Goal: Information Seeking & Learning: Check status

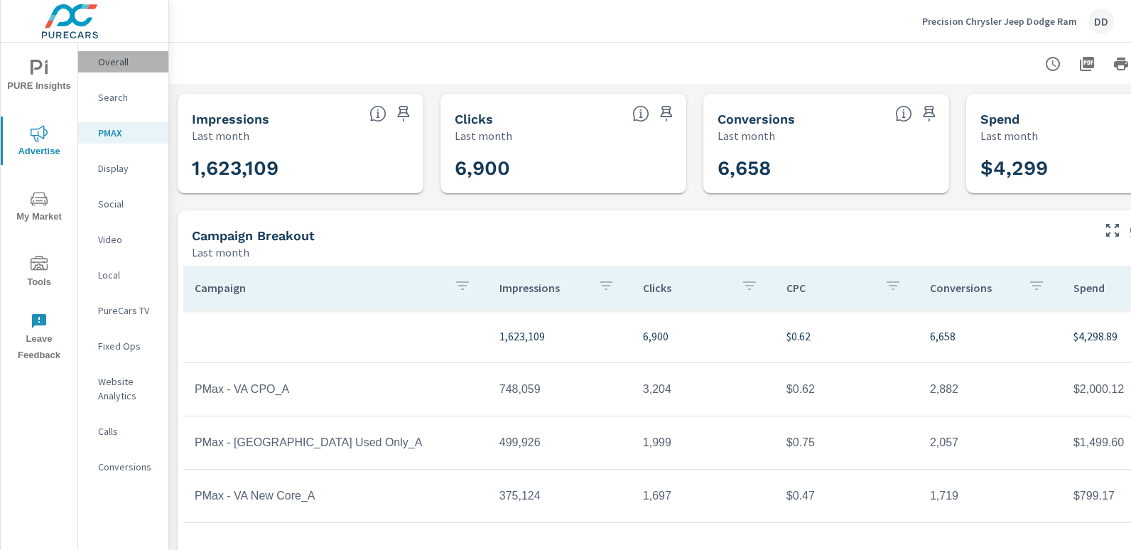
click at [132, 67] on p "Overall" at bounding box center [127, 62] width 59 height 14
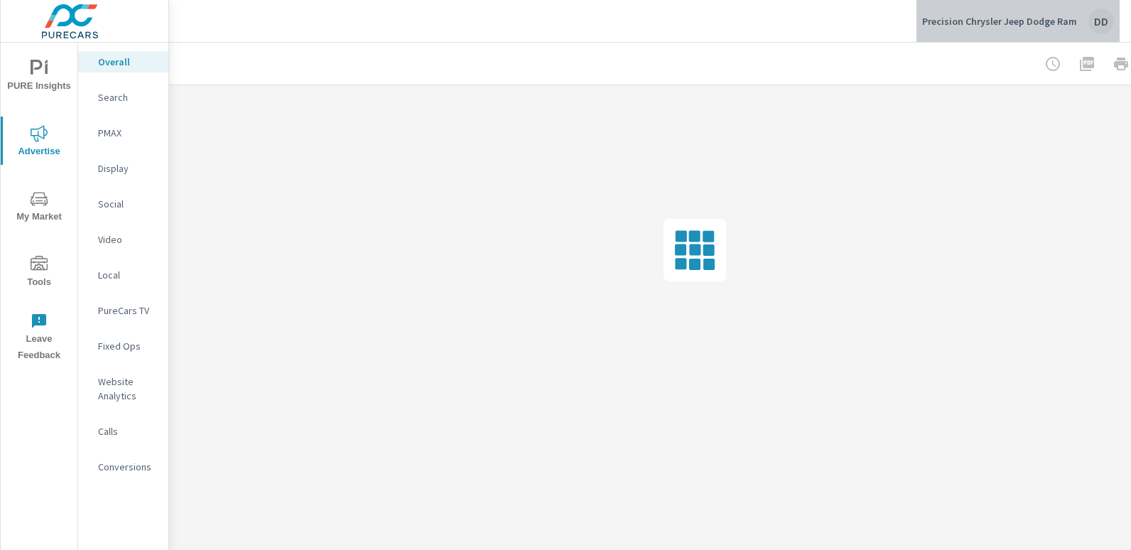
click at [1104, 24] on div "DD" at bounding box center [1102, 22] width 26 height 26
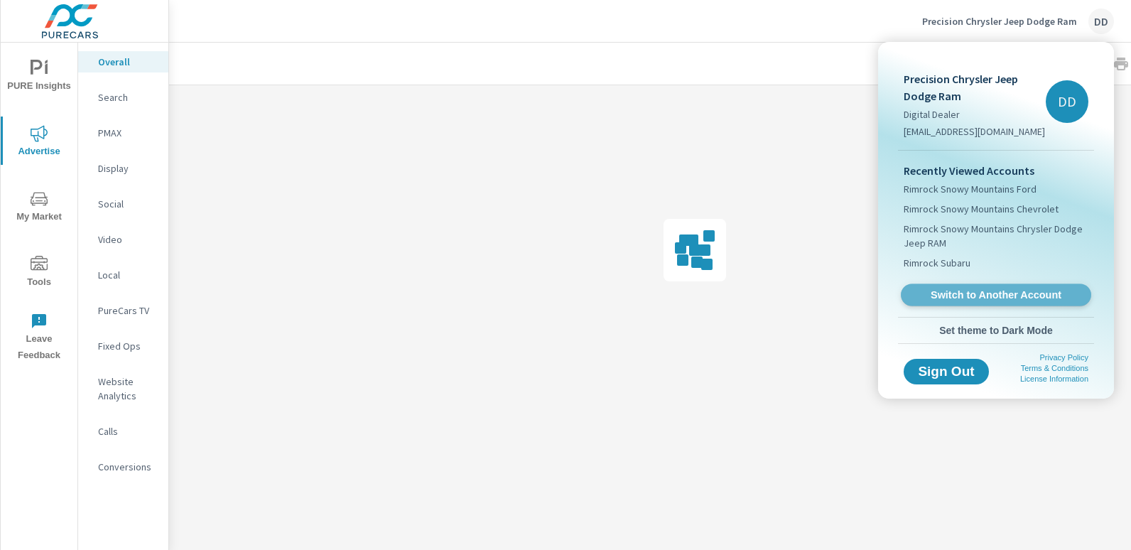
click at [1001, 296] on span "Switch to Another Account" at bounding box center [996, 296] width 174 height 14
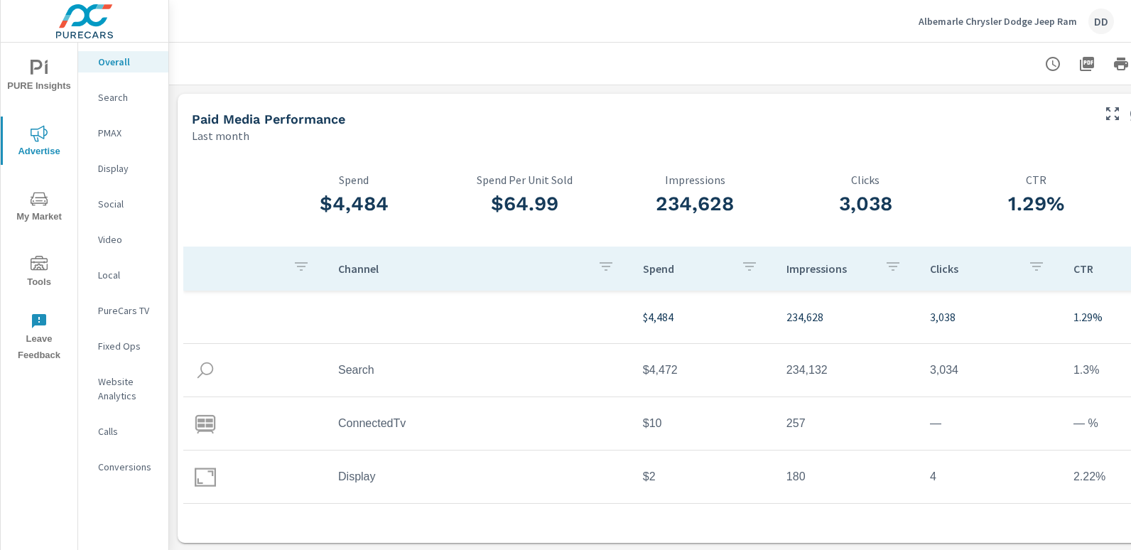
scroll to position [0, 100]
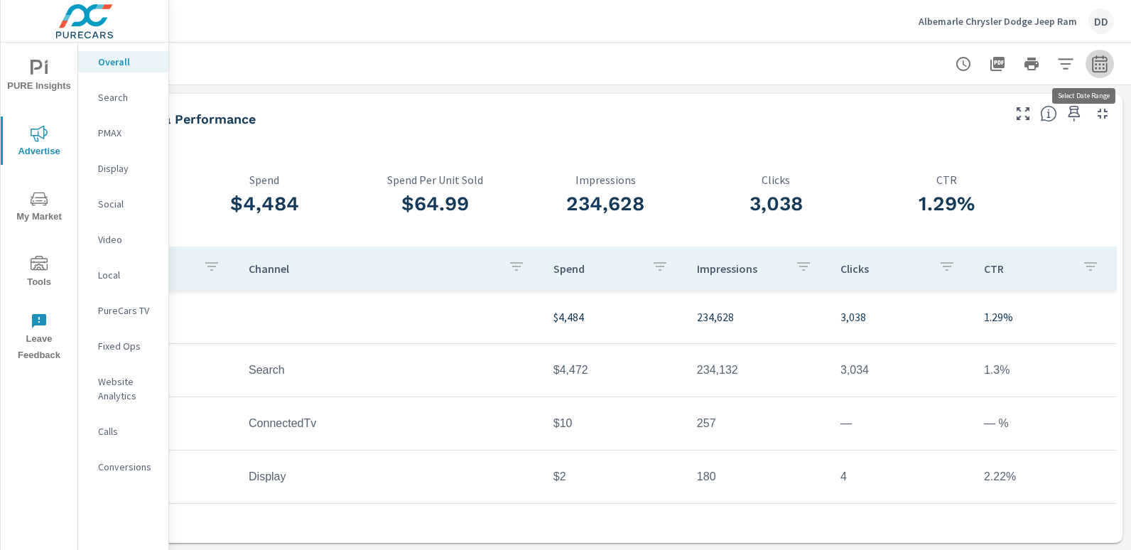
click at [1092, 61] on icon "button" at bounding box center [1099, 63] width 15 height 17
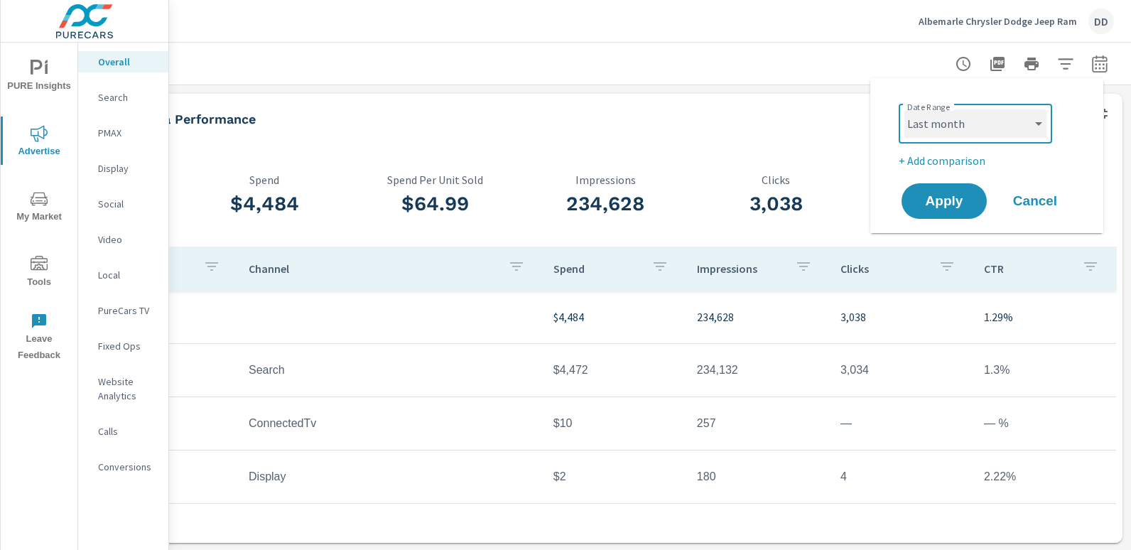
click at [968, 129] on select "Custom Yesterday Last week Last 7 days Last 14 days Last 30 days Last 45 days L…" at bounding box center [976, 123] width 142 height 28
select select "Month to date"
click at [905, 109] on select "Custom Yesterday Last week Last 7 days Last 14 days Last 30 days Last 45 days L…" at bounding box center [976, 123] width 142 height 28
click at [932, 161] on p "+ Add comparison" at bounding box center [990, 160] width 182 height 17
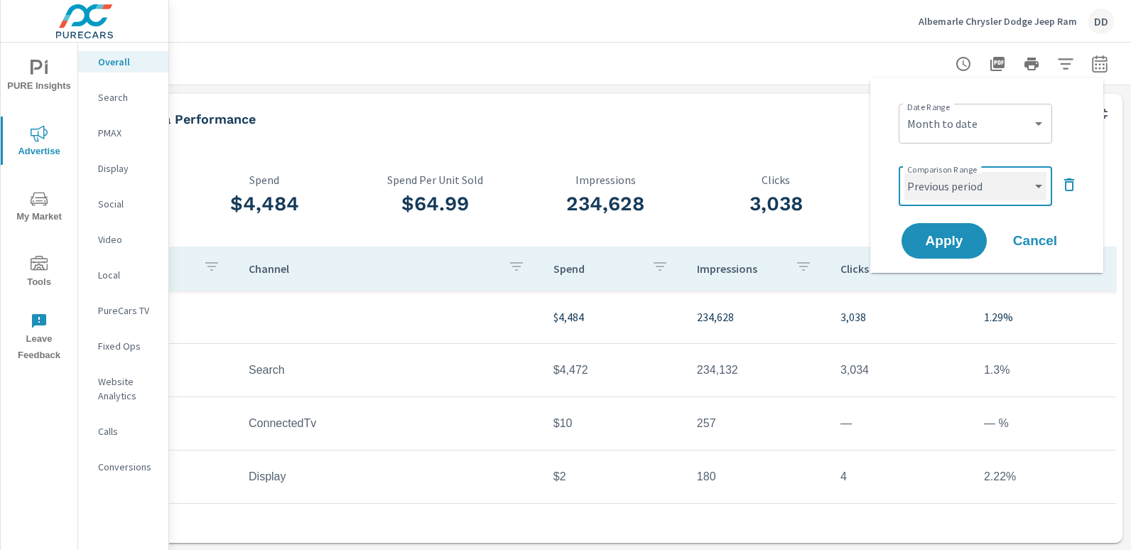
click at [935, 191] on select "Custom Previous period Previous month Previous year" at bounding box center [976, 186] width 142 height 28
select select "custom"
click at [905, 172] on select "Custom Previous period Previous month Previous year" at bounding box center [976, 186] width 142 height 28
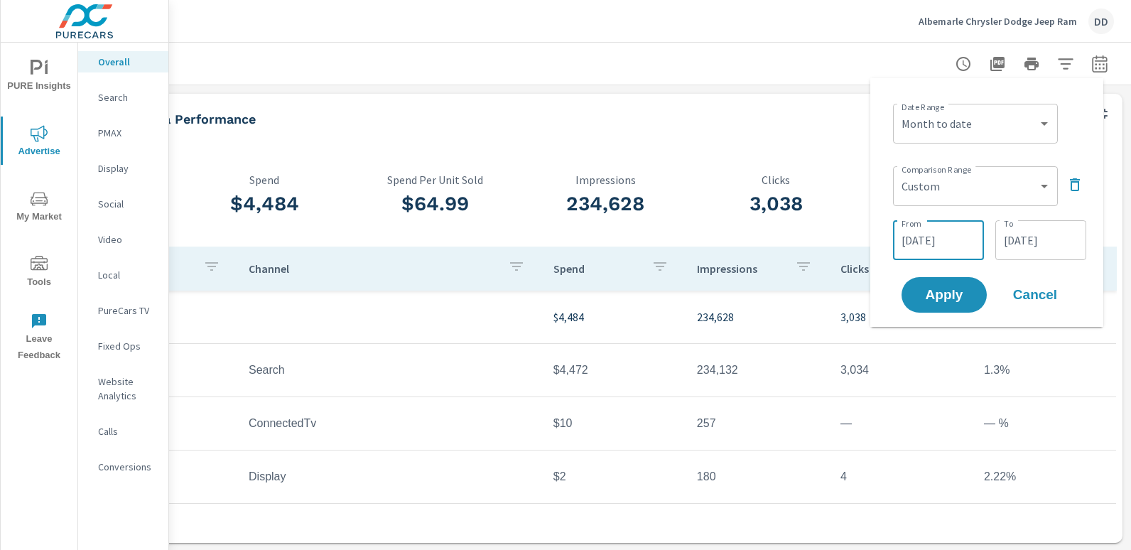
click at [945, 241] on input "09/18/2025" at bounding box center [939, 240] width 80 height 28
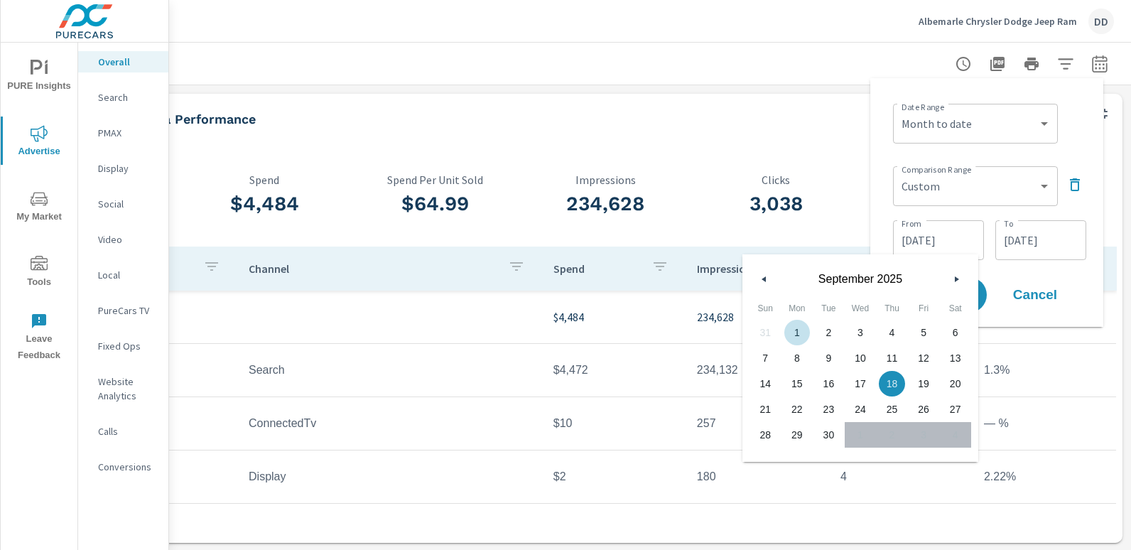
click at [798, 325] on span "1" at bounding box center [798, 332] width 32 height 18
type input "09/01/2025"
click at [1038, 242] on input "09/30/2025" at bounding box center [1041, 240] width 80 height 28
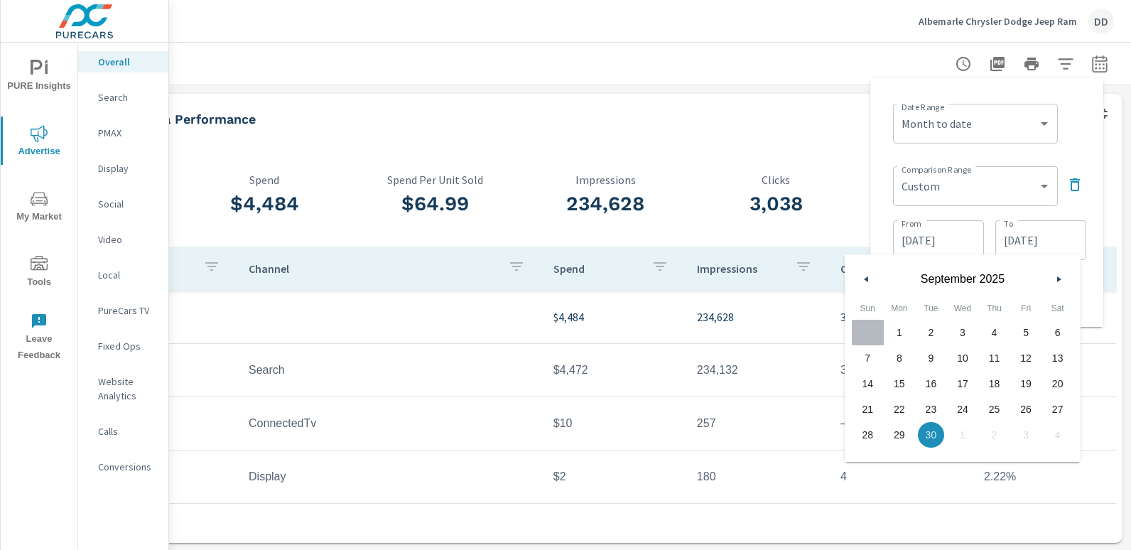
click at [1066, 351] on span "13" at bounding box center [1058, 358] width 32 height 18
type input "09/13/2025"
click at [1084, 136] on div "Date Range Custom Yesterday Last week Last 7 days Last 14 days Last 30 days Las…" at bounding box center [989, 122] width 193 height 48
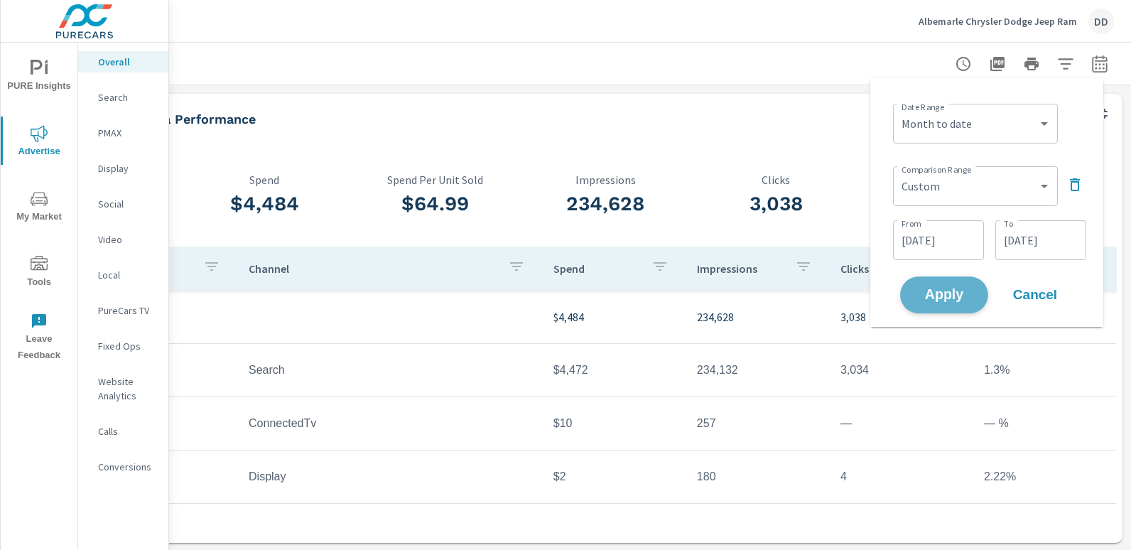
click at [945, 296] on span "Apply" at bounding box center [944, 296] width 58 height 14
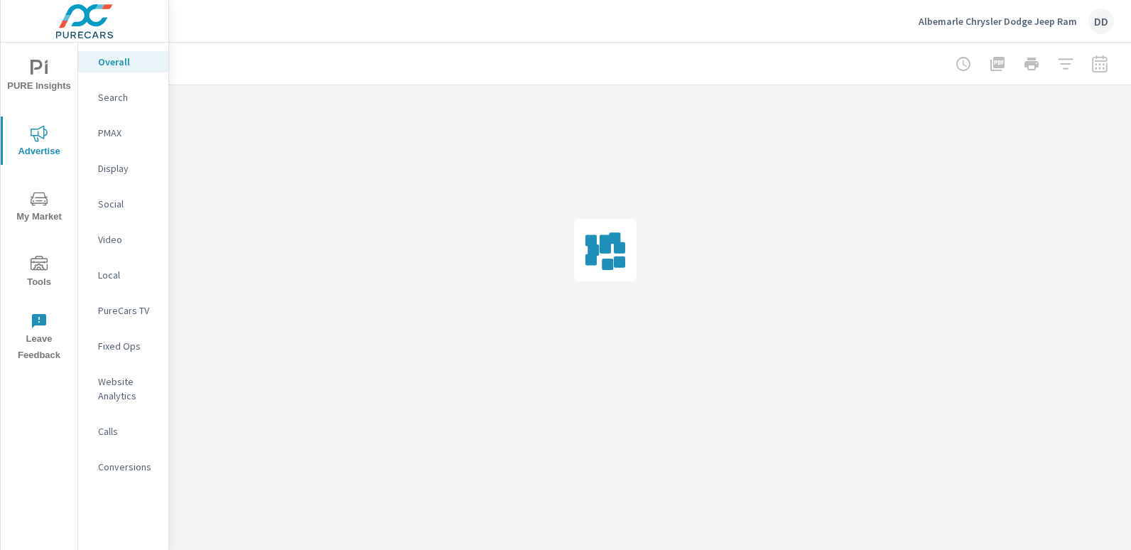
scroll to position [0, 90]
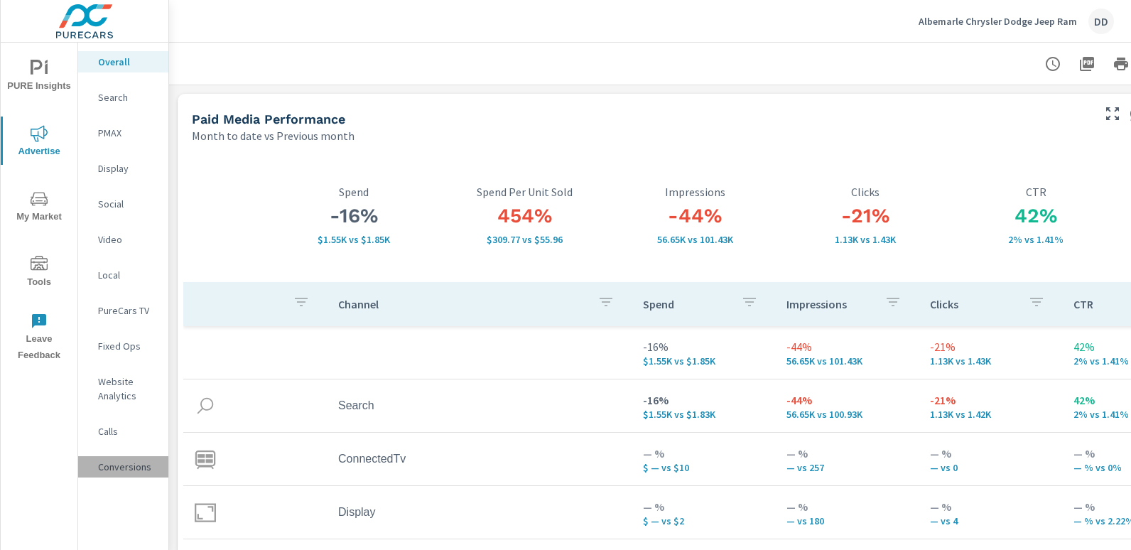
click at [135, 459] on div "Conversions" at bounding box center [123, 466] width 90 height 21
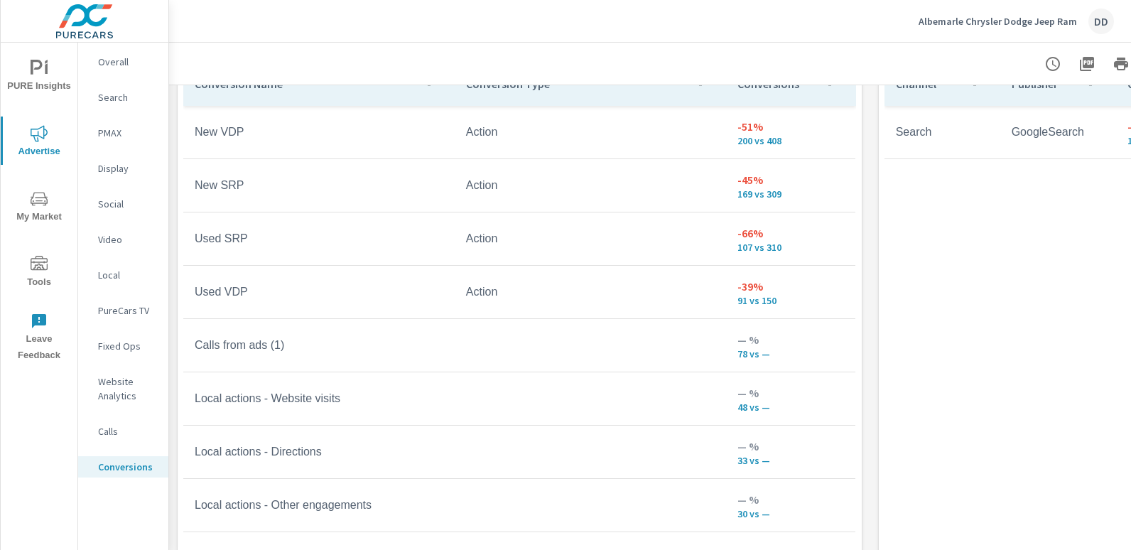
scroll to position [898, 0]
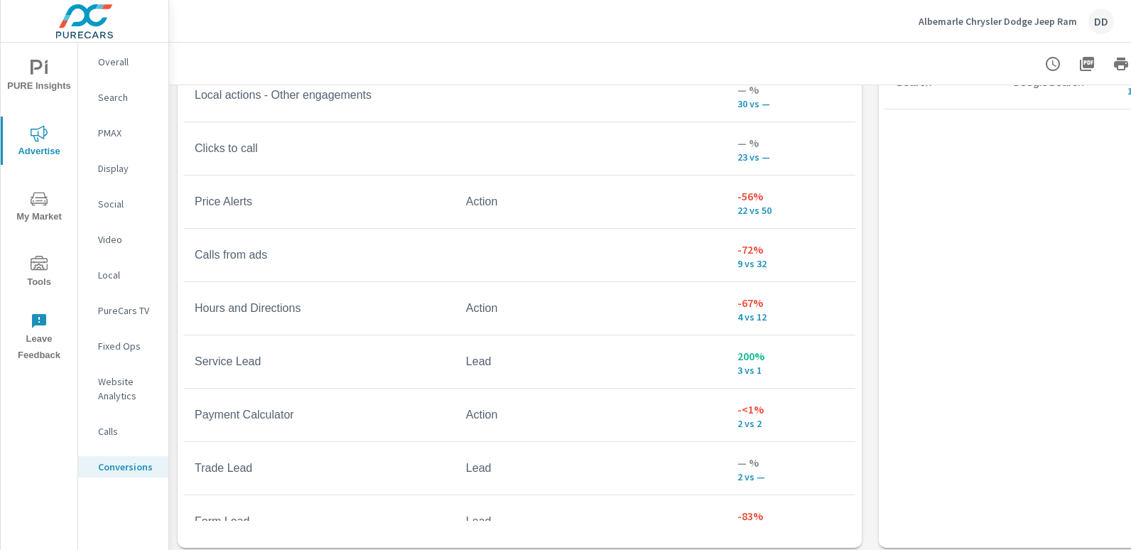
scroll to position [362, 0]
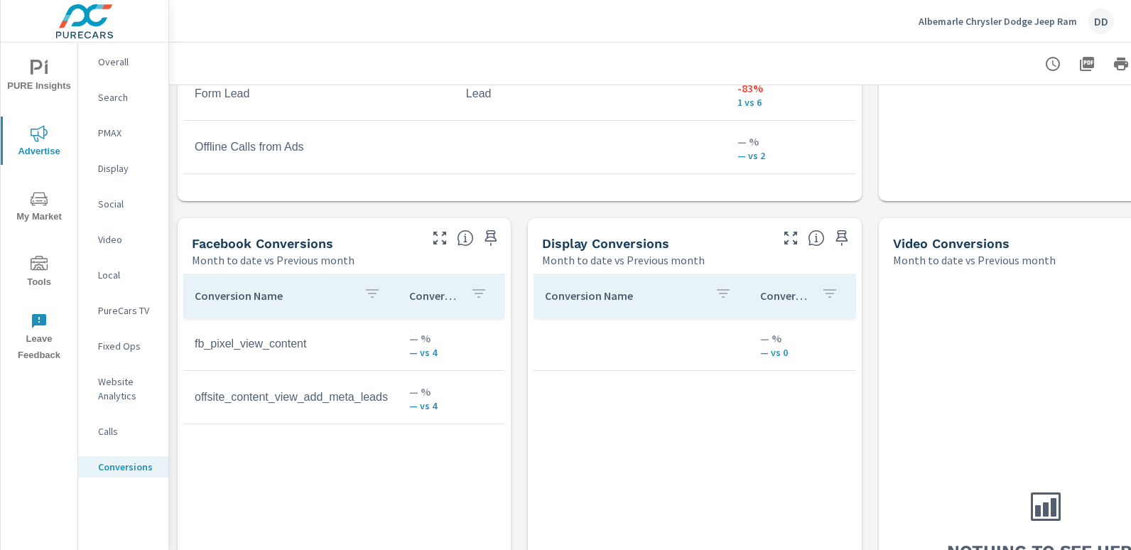
scroll to position [1018, 0]
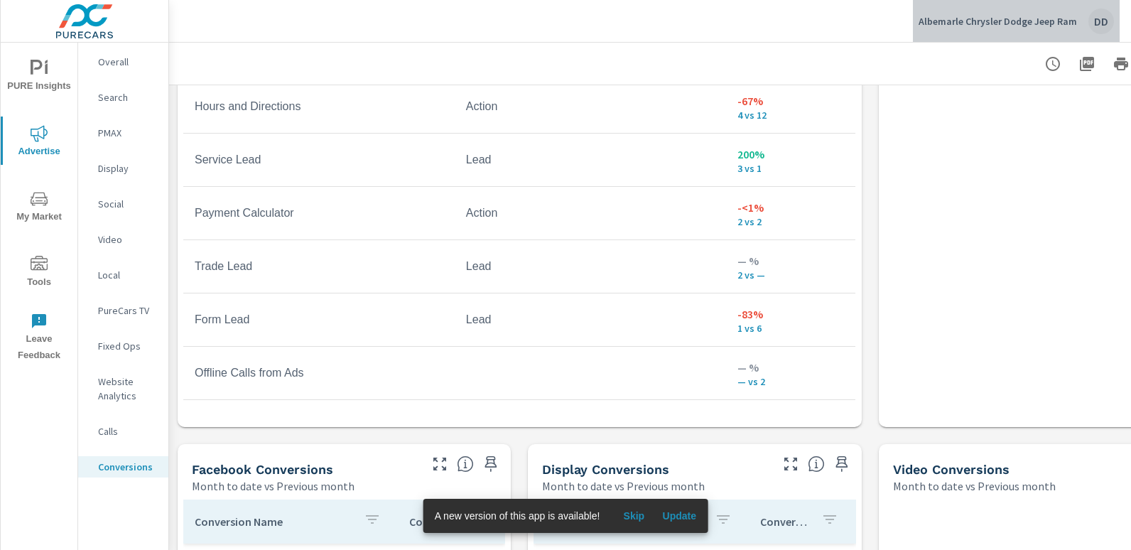
click at [1109, 17] on div "DD" at bounding box center [1102, 22] width 26 height 26
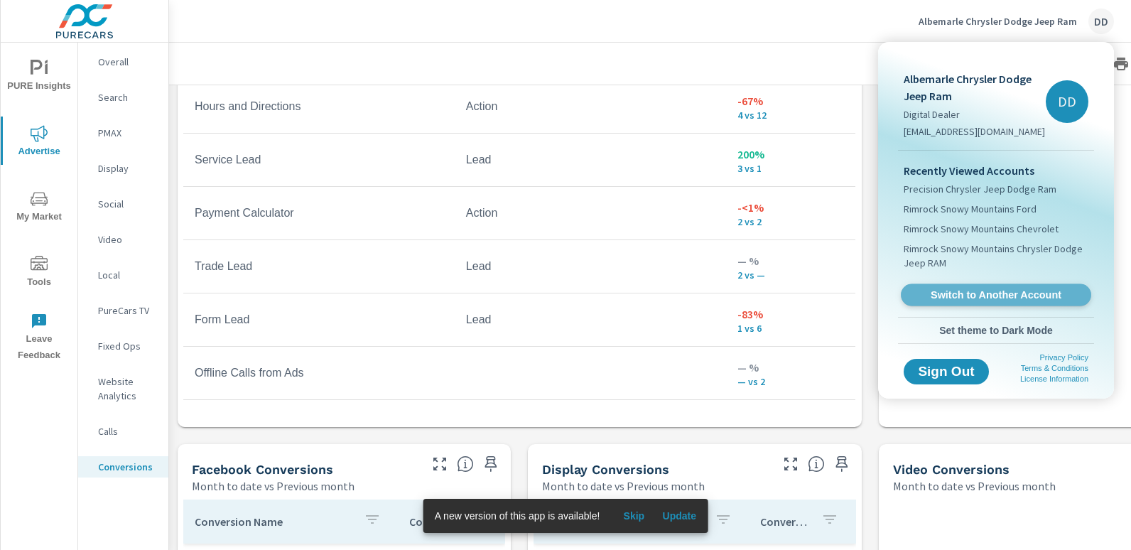
click at [983, 291] on span "Switch to Another Account" at bounding box center [996, 296] width 174 height 14
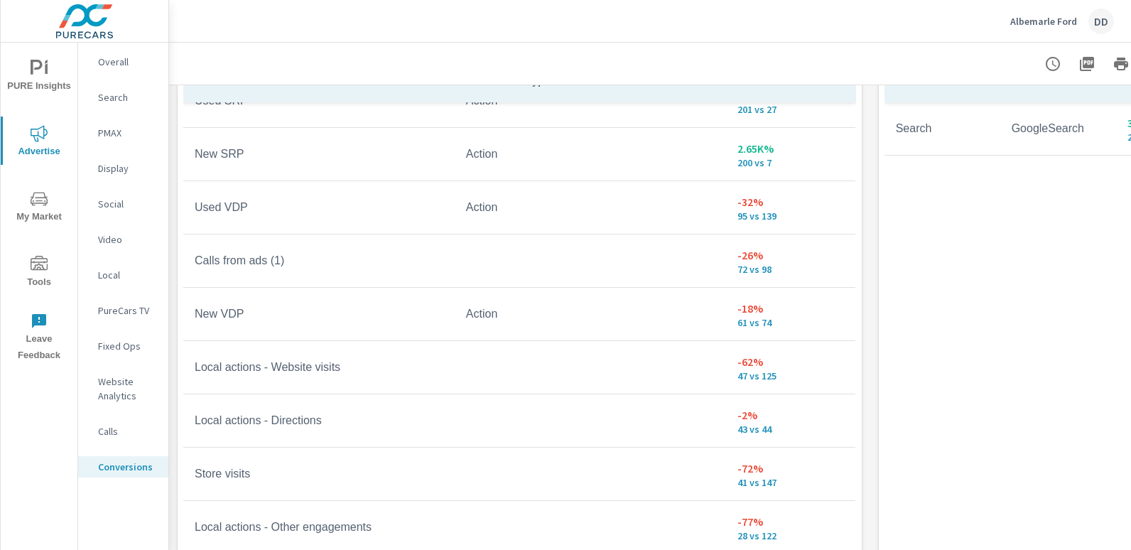
scroll to position [29, 0]
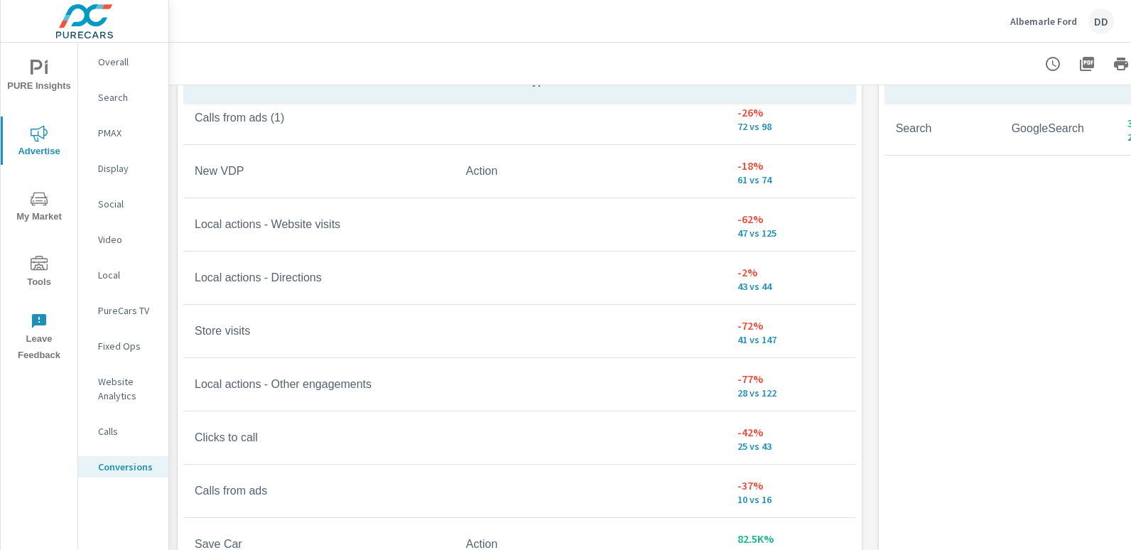
scroll to position [183, 0]
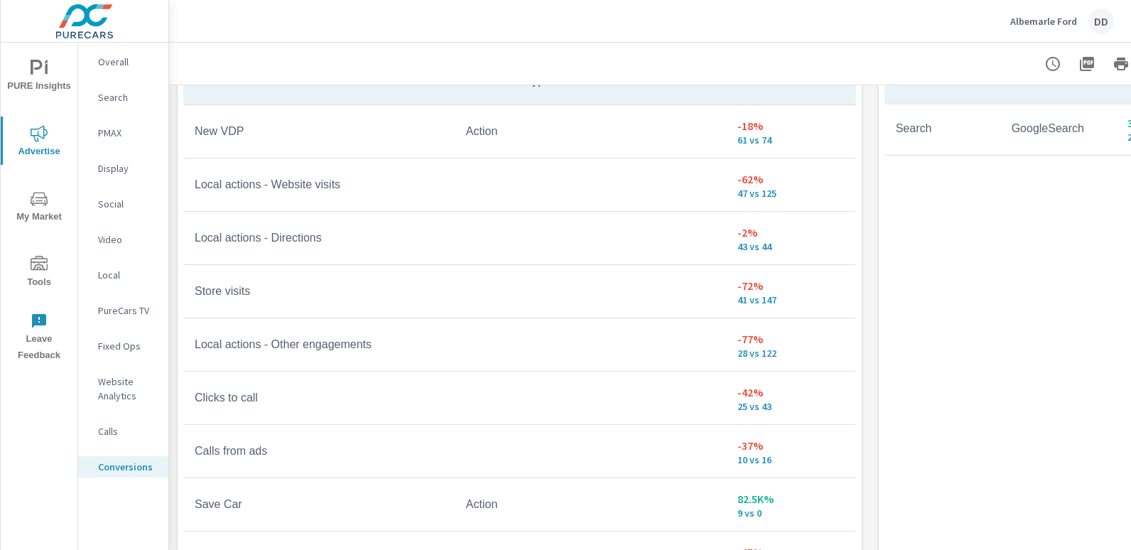
scroll to position [245, 0]
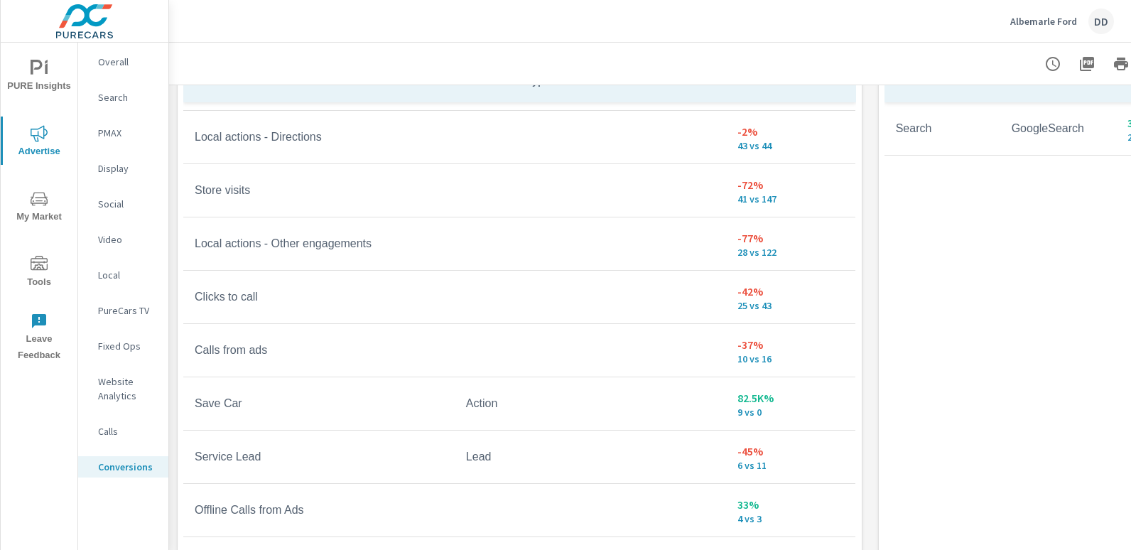
scroll to position [316, 0]
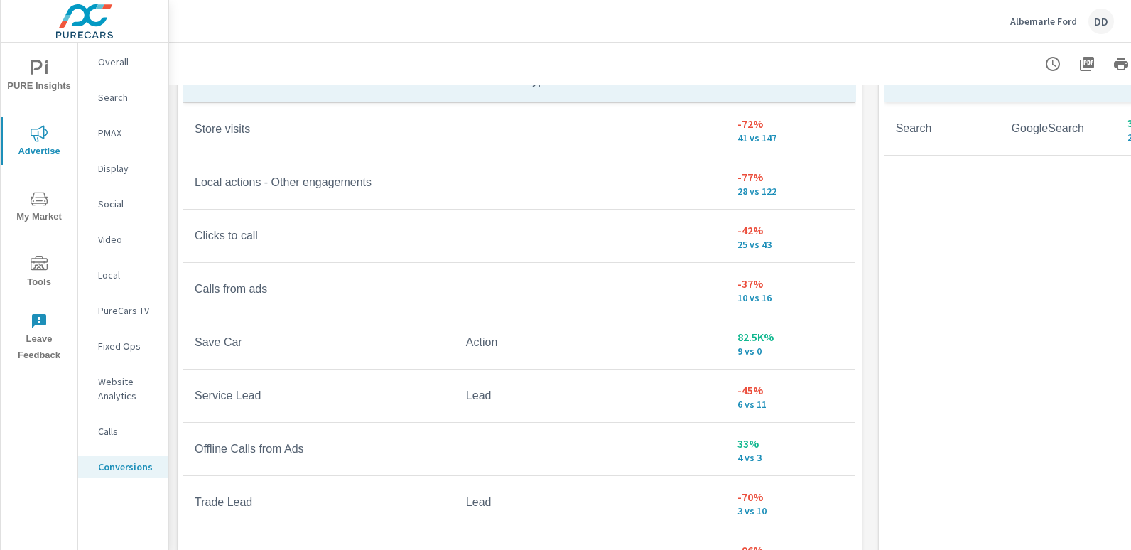
scroll to position [388, 0]
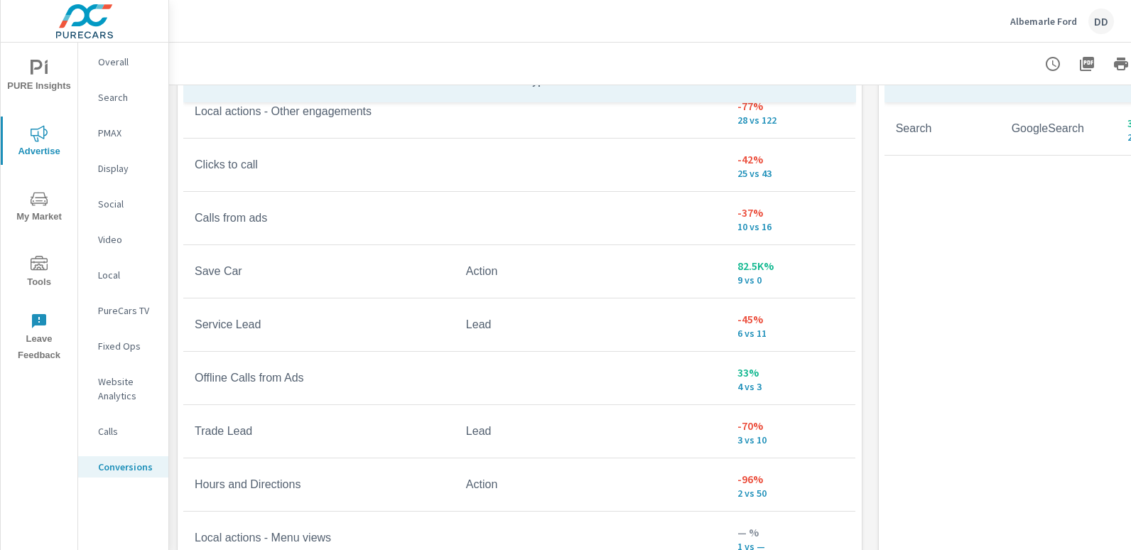
scroll to position [451, 0]
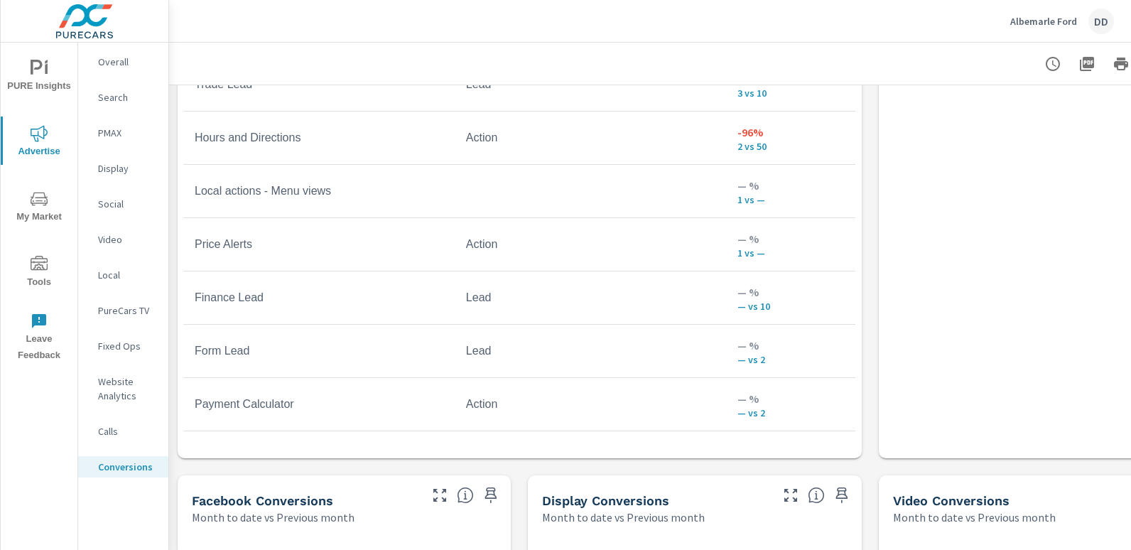
scroll to position [1000, 0]
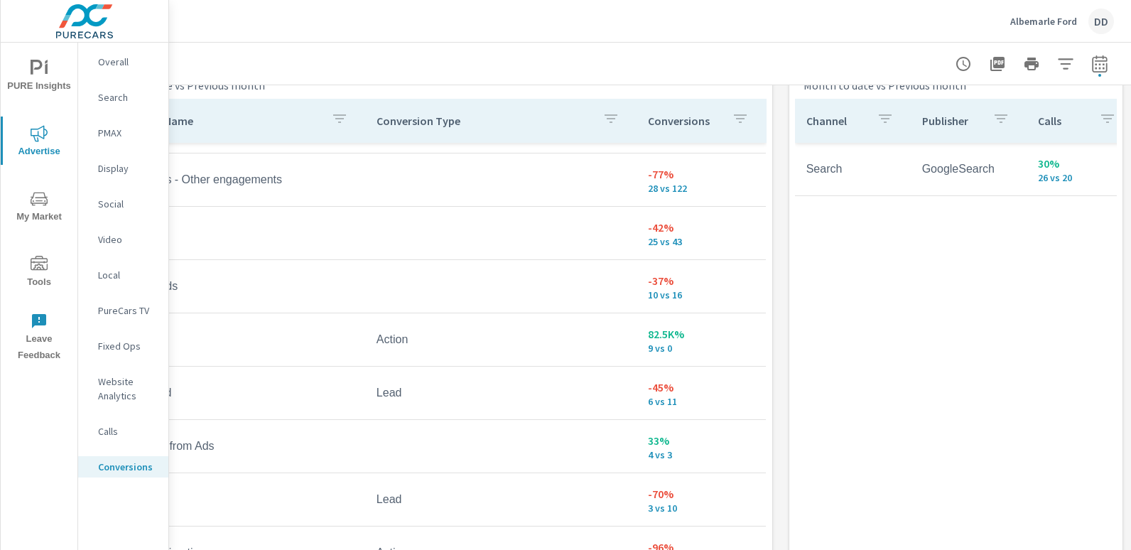
scroll to position [833, 100]
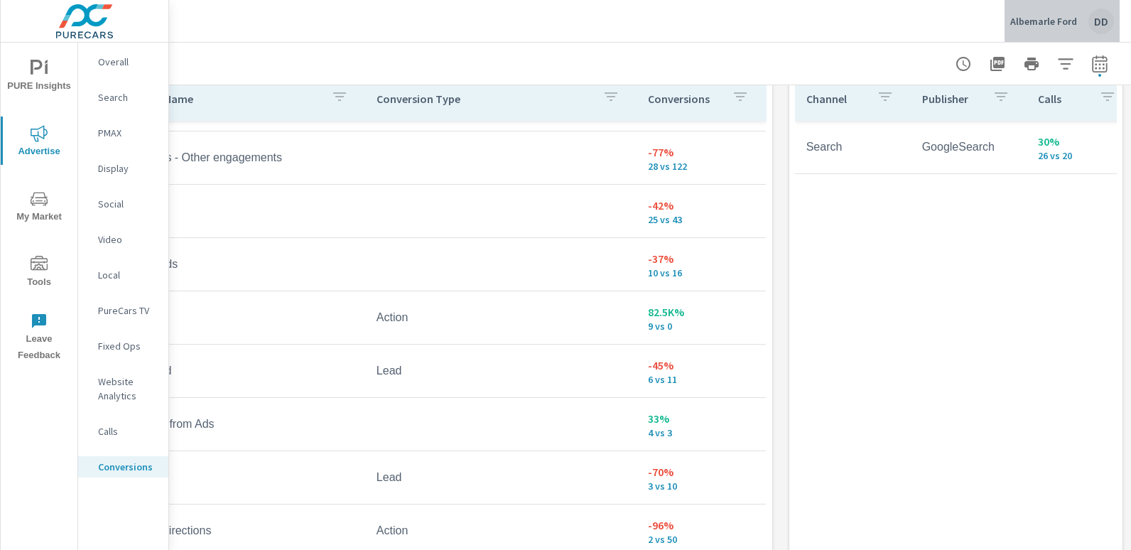
click at [1102, 18] on div "DD" at bounding box center [1102, 22] width 26 height 26
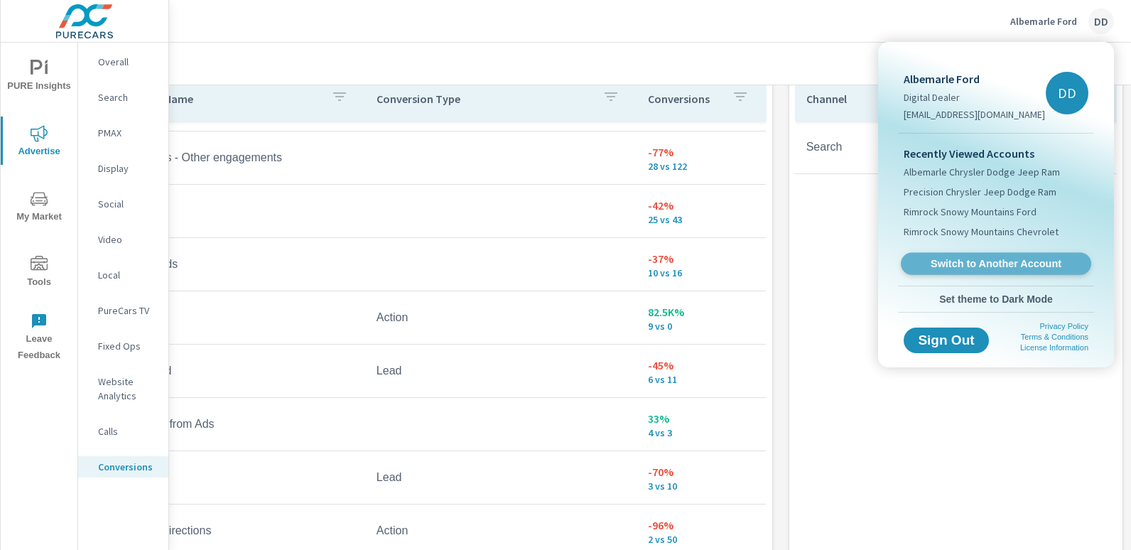
click at [994, 254] on link "Switch to Another Account" at bounding box center [996, 264] width 190 height 22
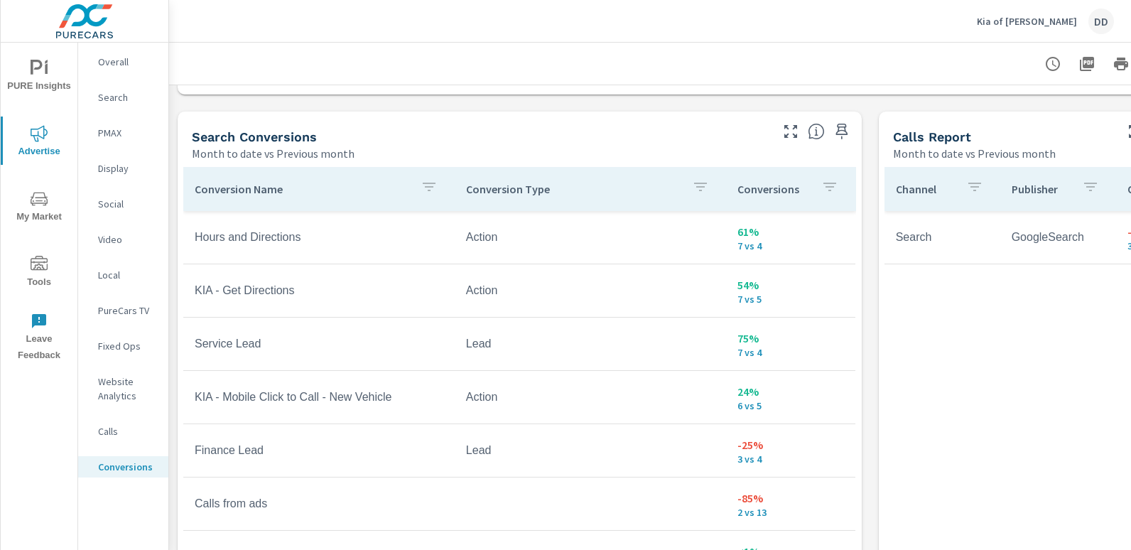
scroll to position [755, 0]
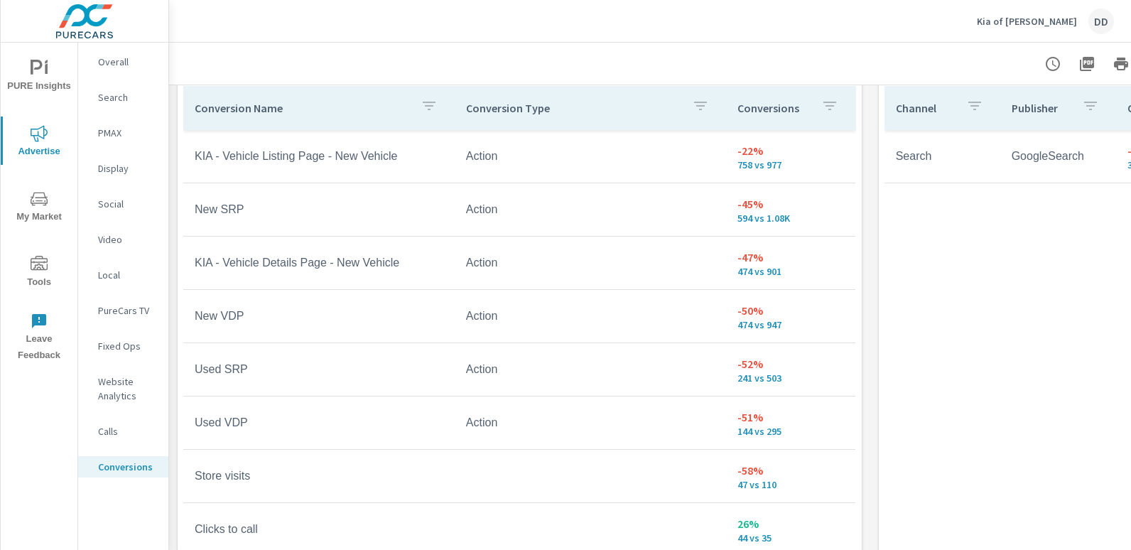
scroll to position [827, 0]
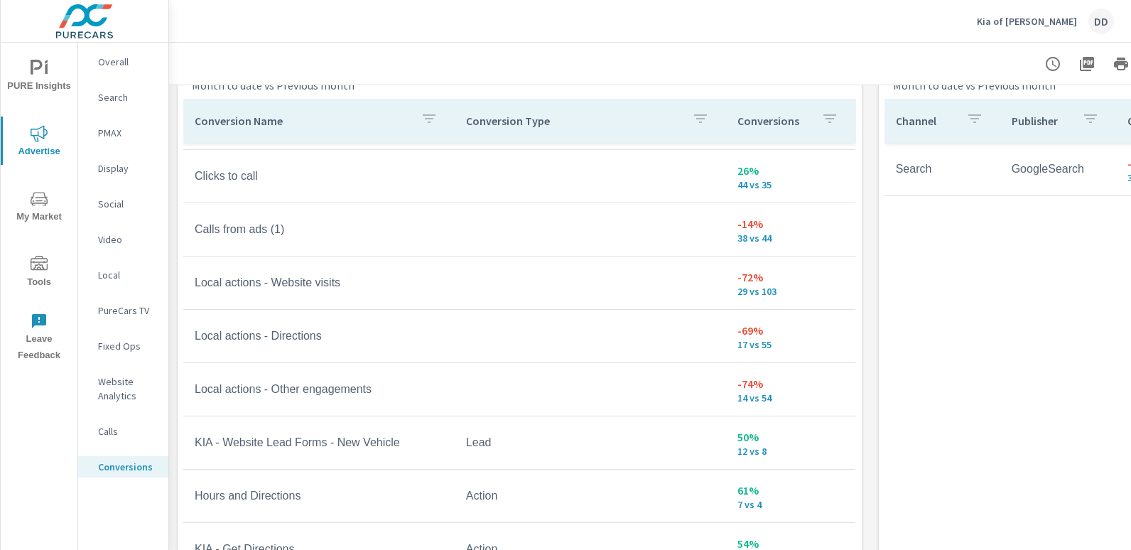
scroll to position [814, 0]
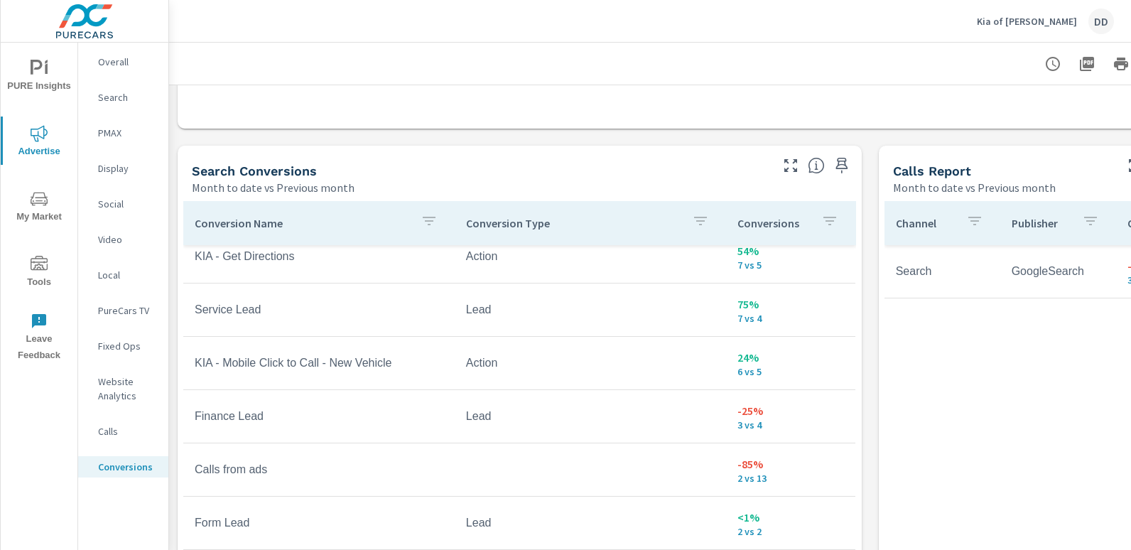
scroll to position [660, 0]
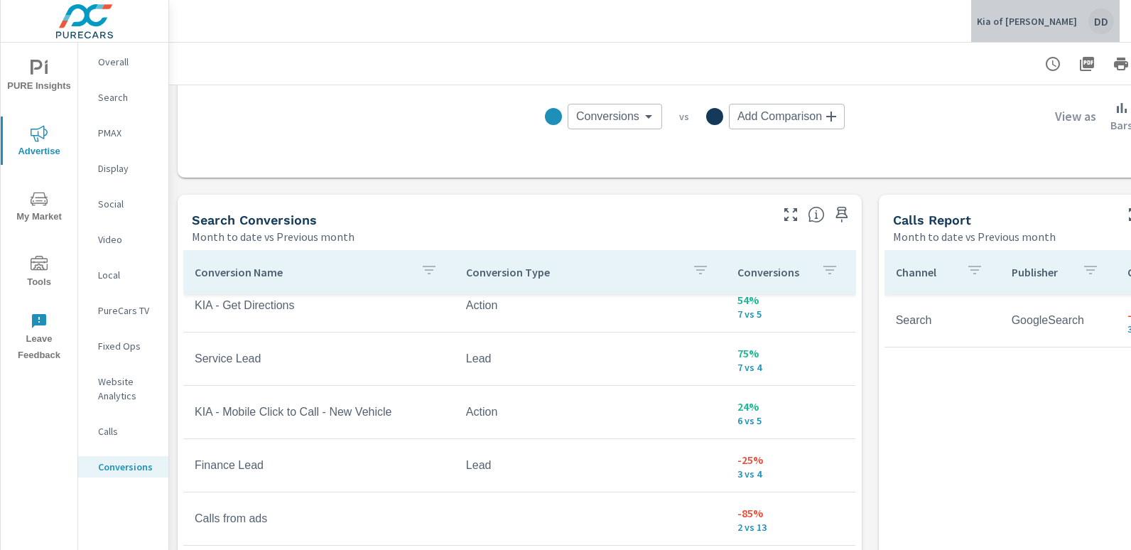
click at [1098, 21] on div "DD" at bounding box center [1102, 22] width 26 height 26
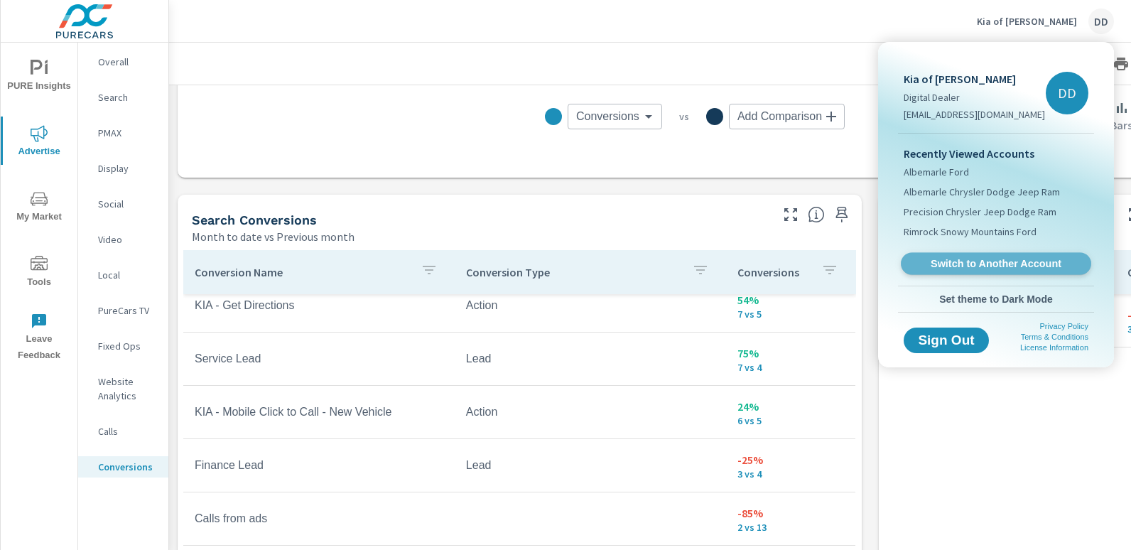
click at [989, 262] on span "Switch to Another Account" at bounding box center [996, 264] width 174 height 14
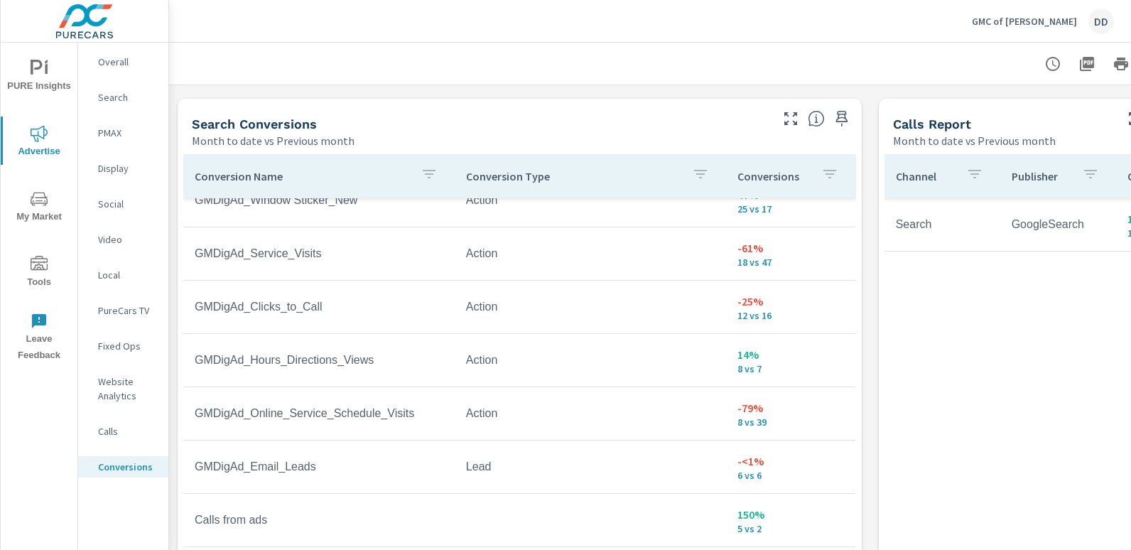
scroll to position [758, 0]
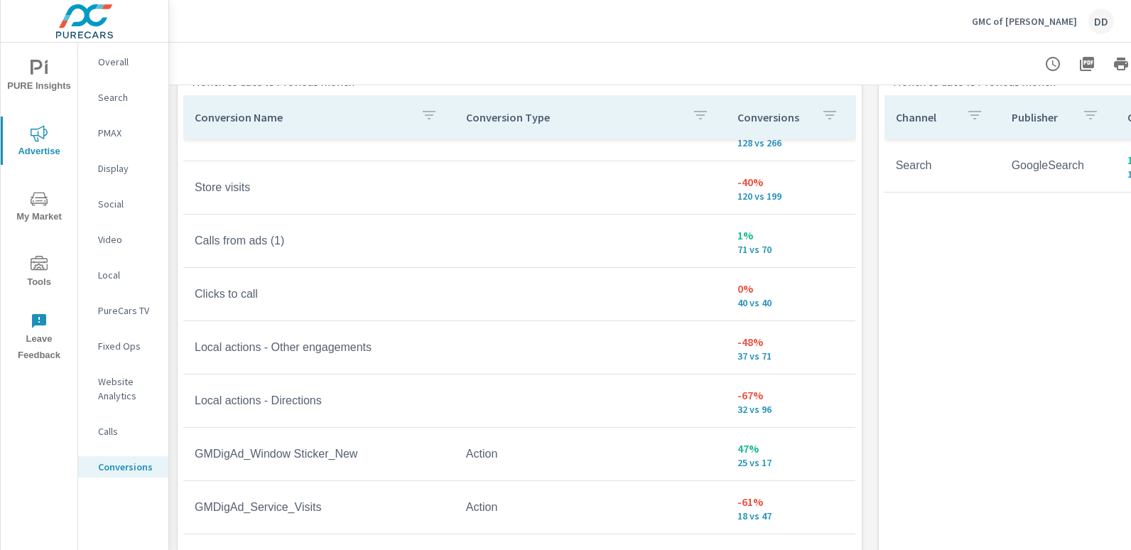
scroll to position [839, 0]
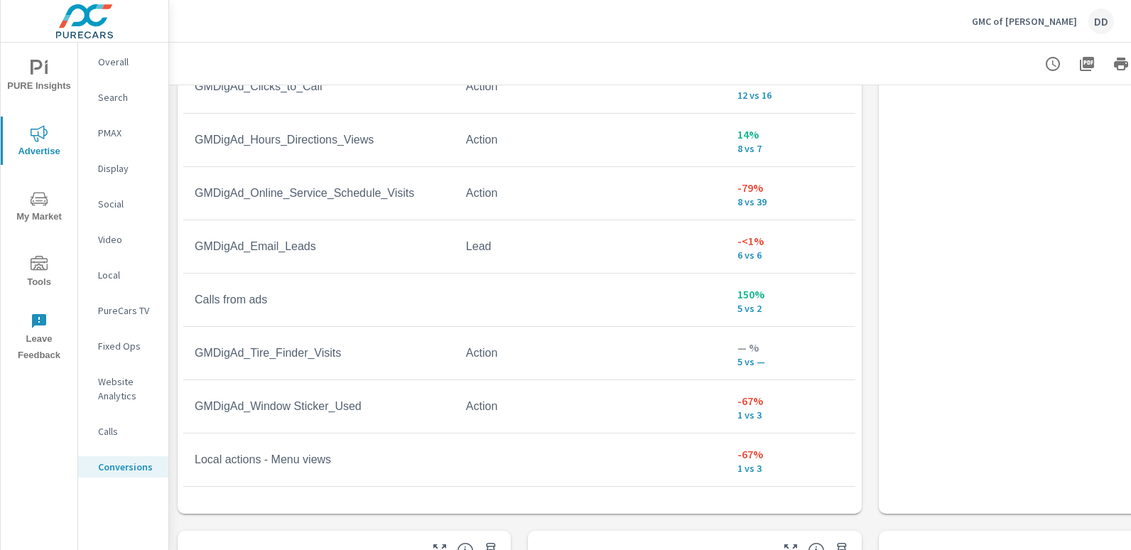
scroll to position [5, 0]
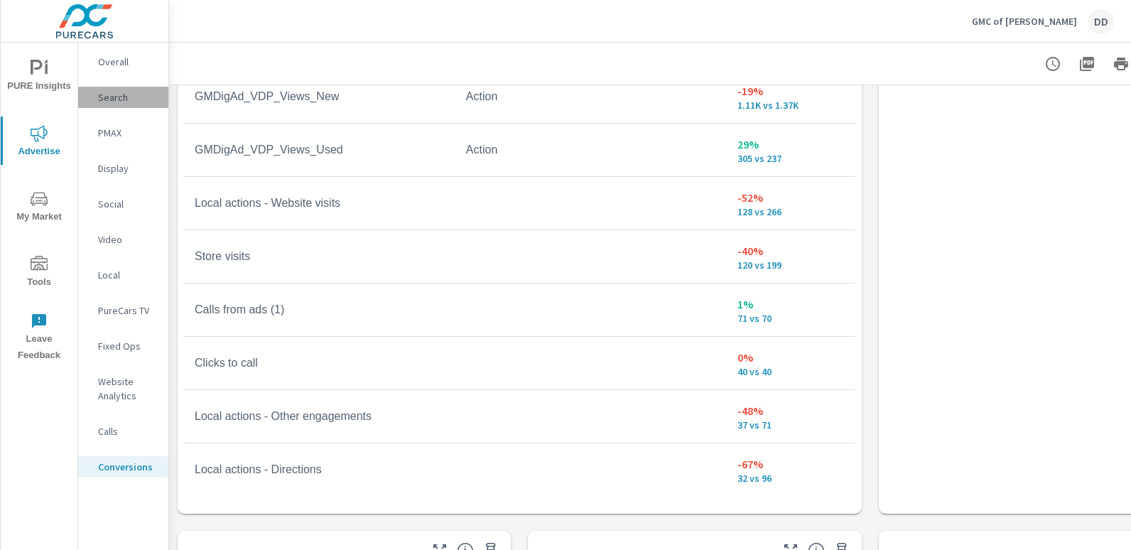
click at [141, 94] on p "Search" at bounding box center [127, 97] width 59 height 14
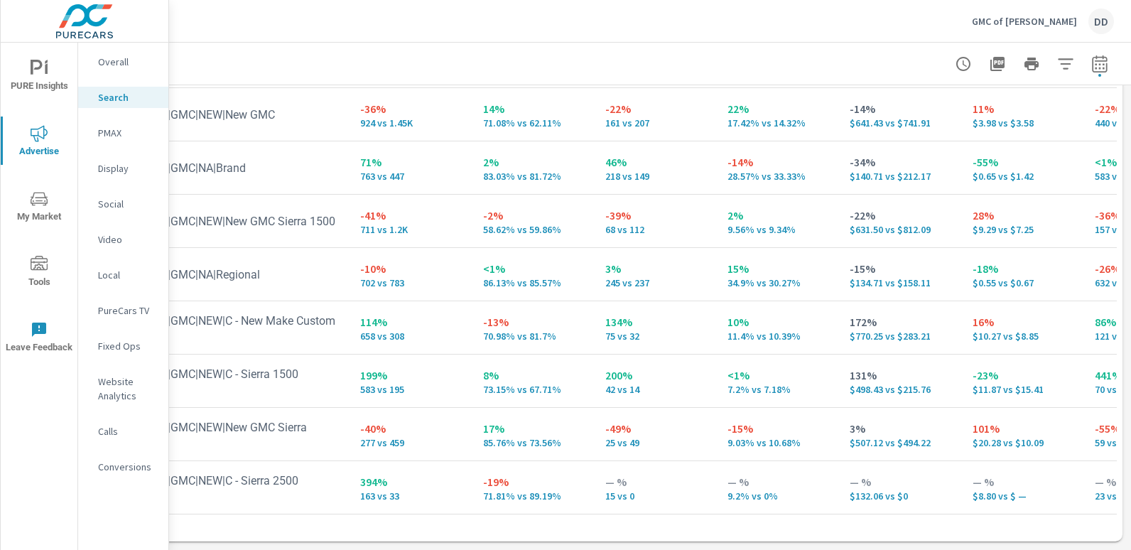
scroll to position [1523, 0]
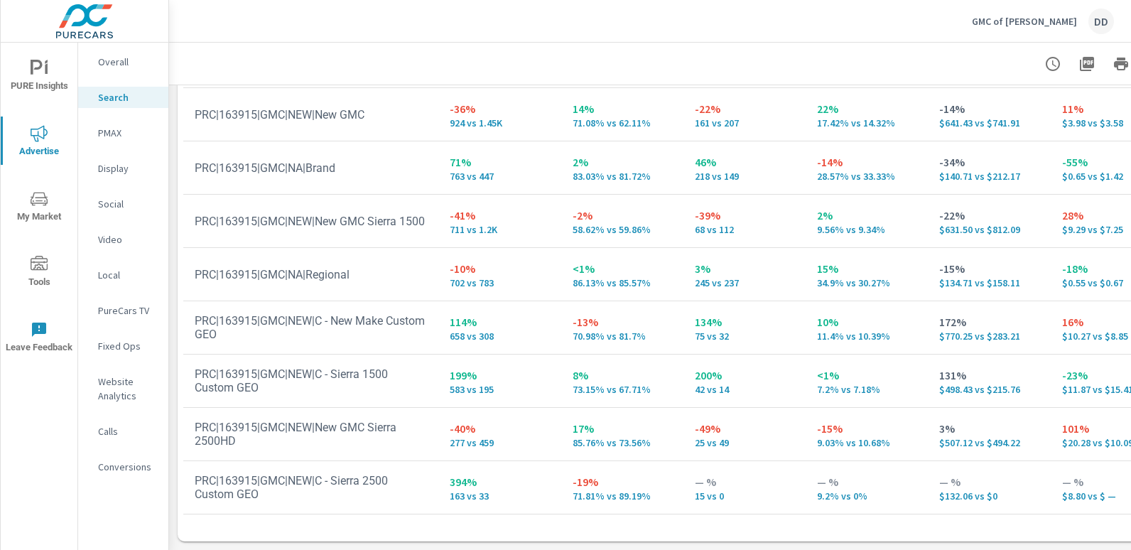
click at [115, 135] on p "PMAX" at bounding box center [127, 133] width 59 height 14
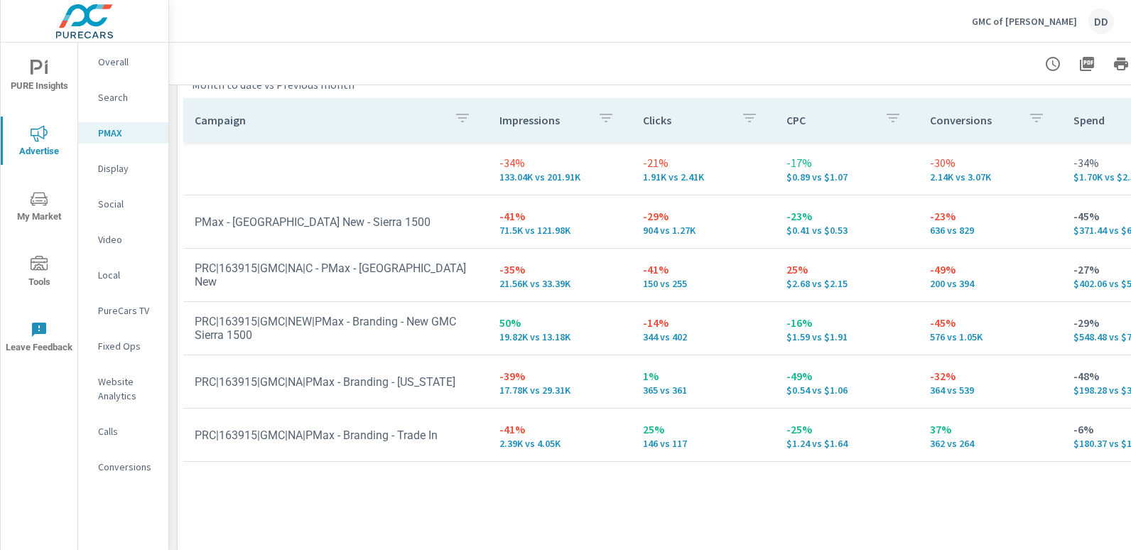
scroll to position [198, 0]
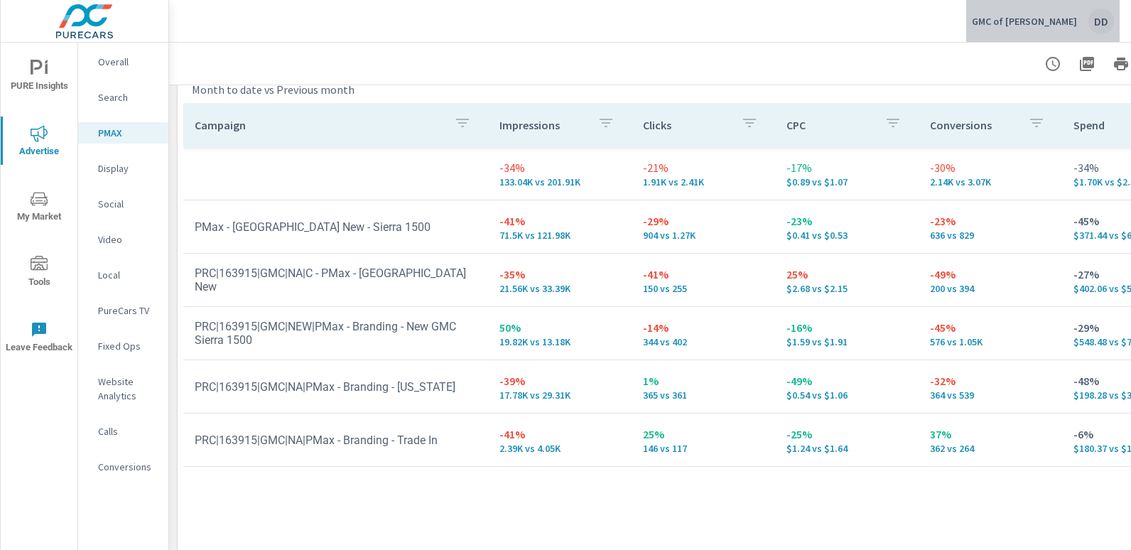
click at [1108, 15] on div "DD" at bounding box center [1102, 22] width 26 height 26
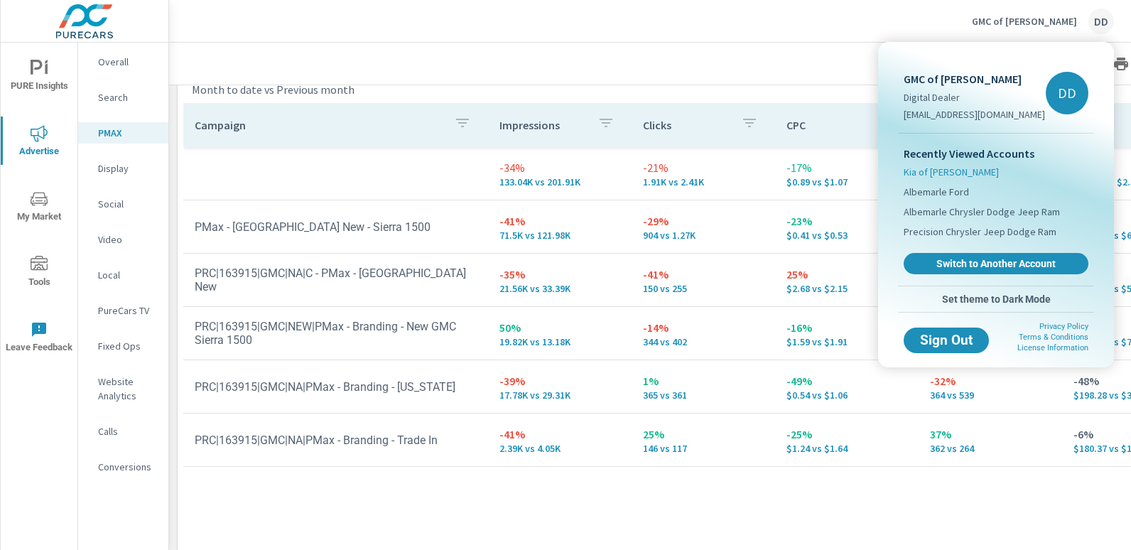
click at [935, 171] on span "Kia of [PERSON_NAME]" at bounding box center [951, 172] width 95 height 14
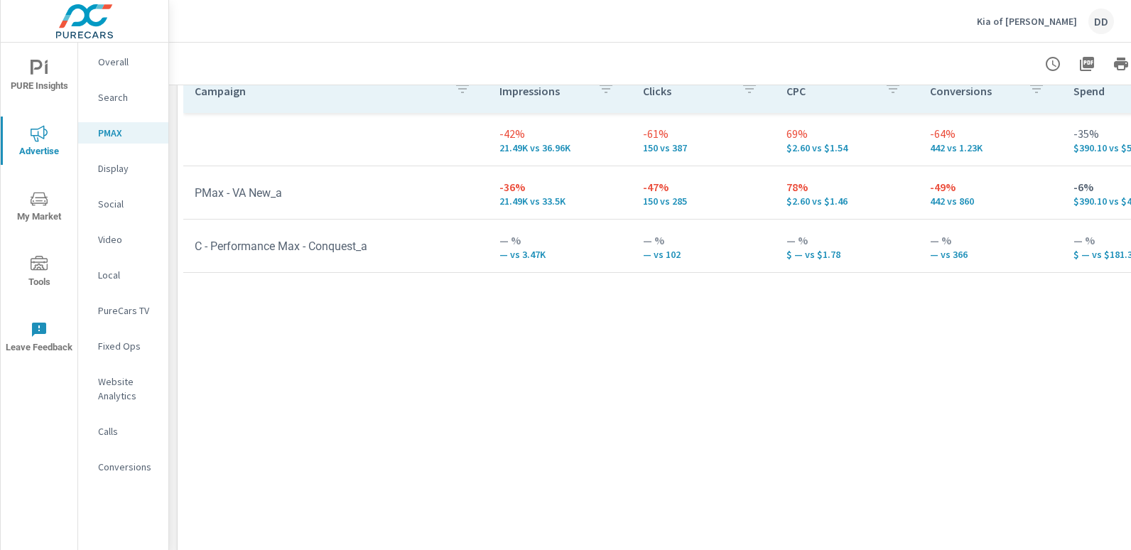
scroll to position [96, 0]
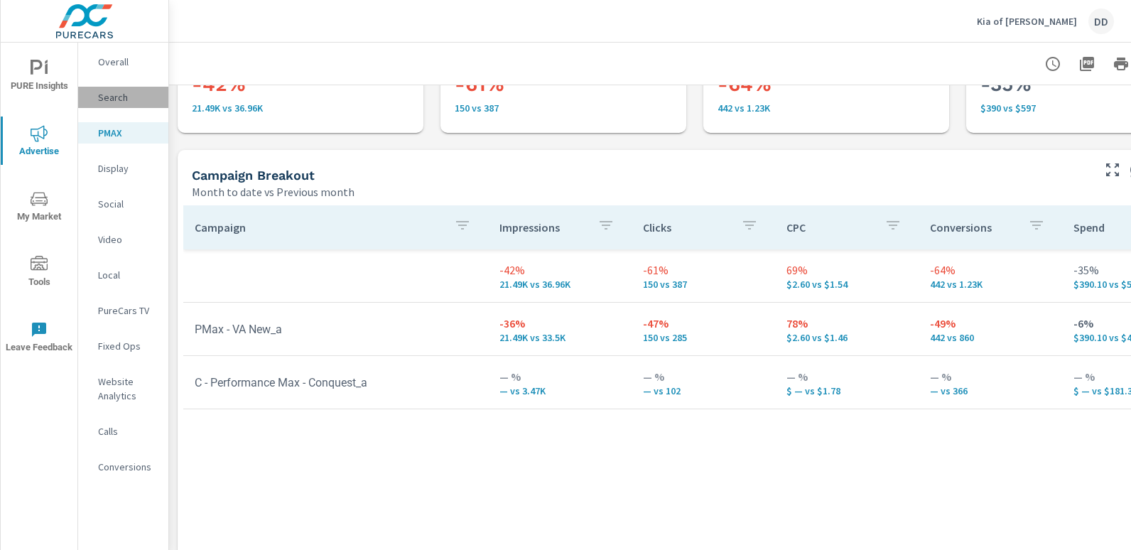
click at [122, 96] on p "Search" at bounding box center [127, 97] width 59 height 14
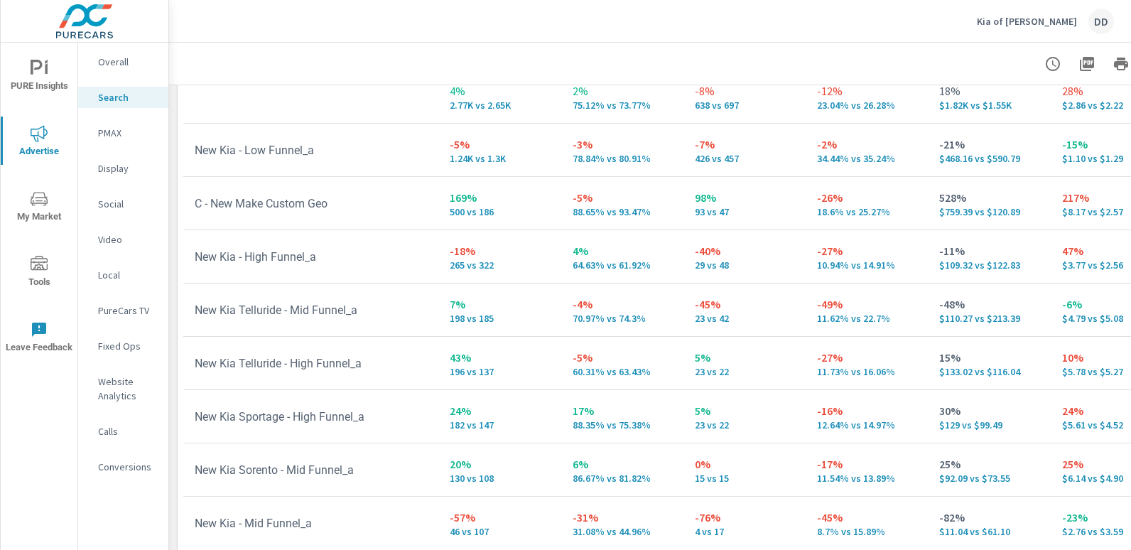
scroll to position [1492, 100]
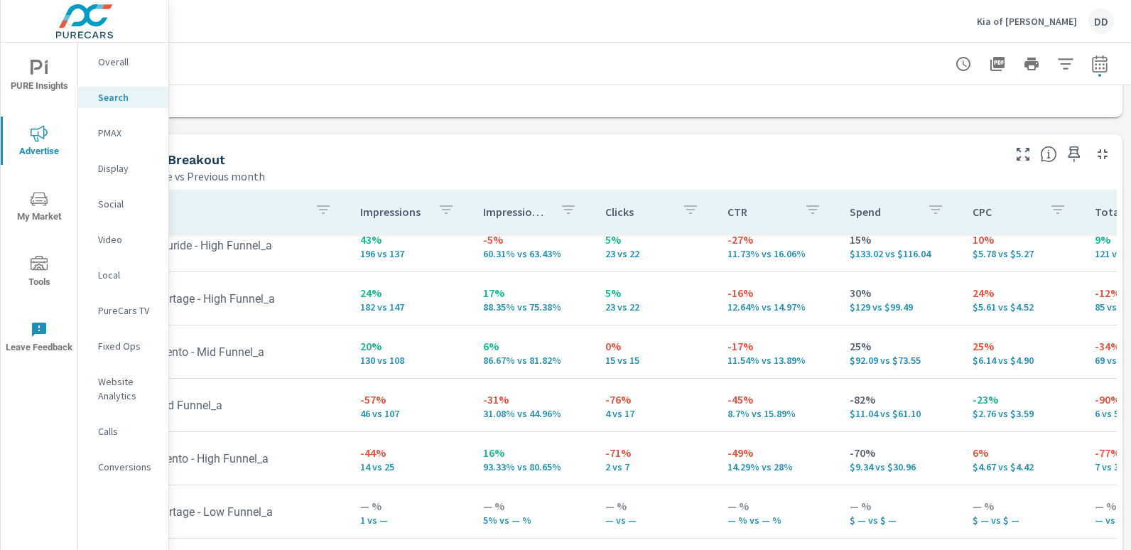
scroll to position [1334, 100]
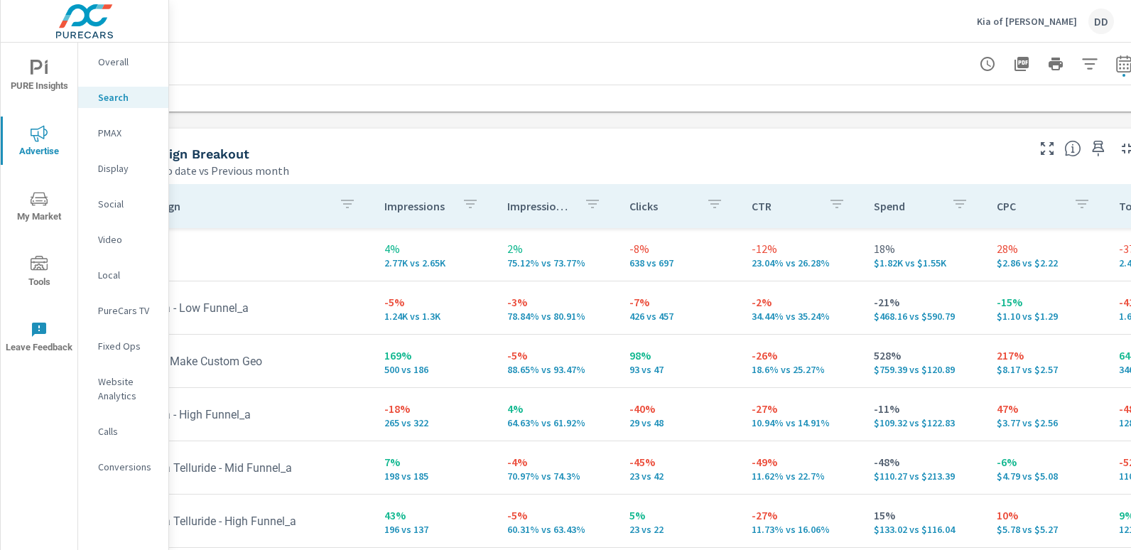
scroll to position [1334, 100]
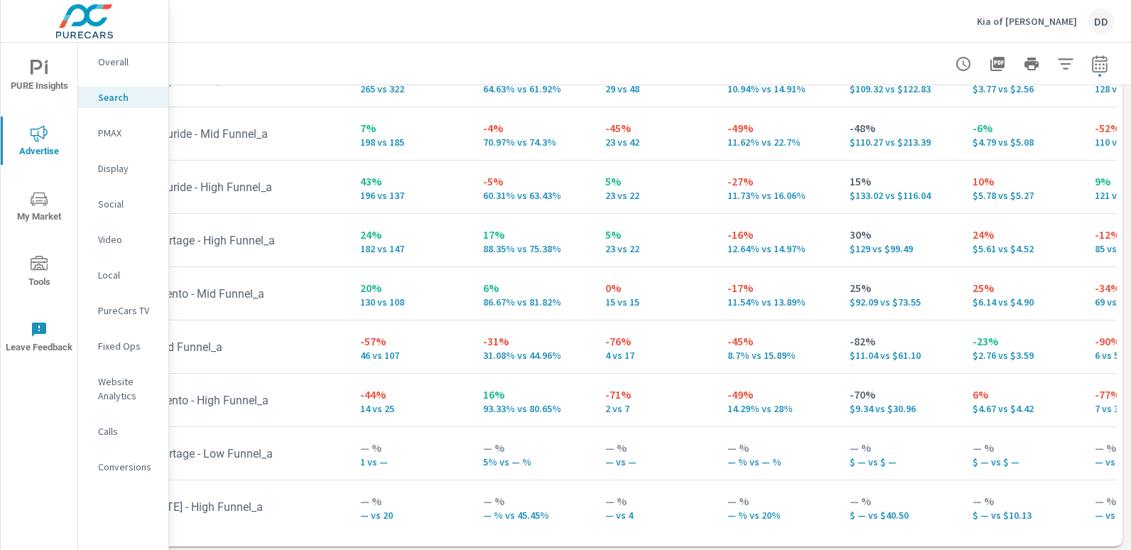
scroll to position [1523, 100]
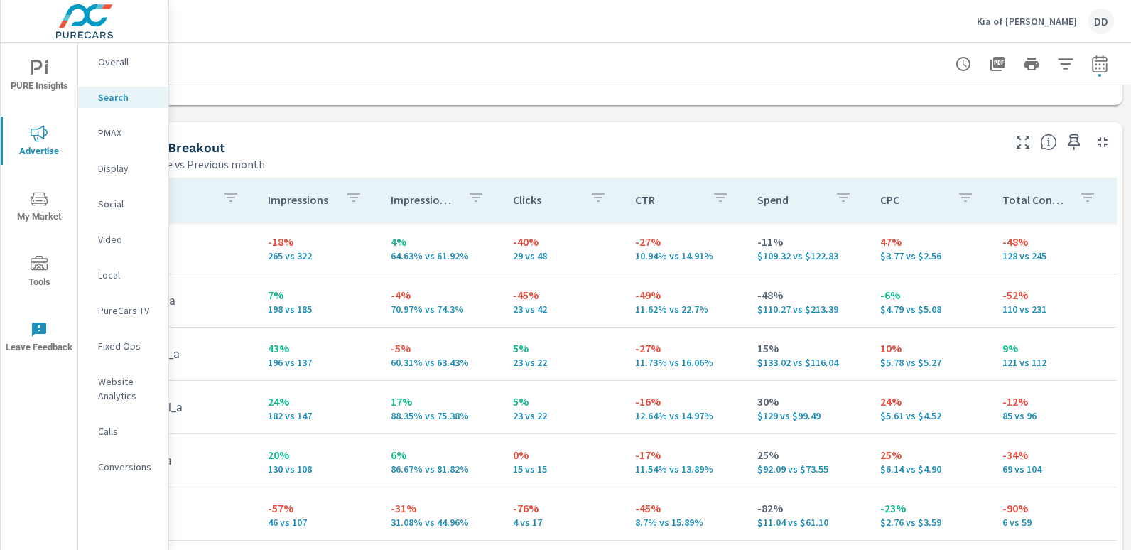
scroll to position [1343, 100]
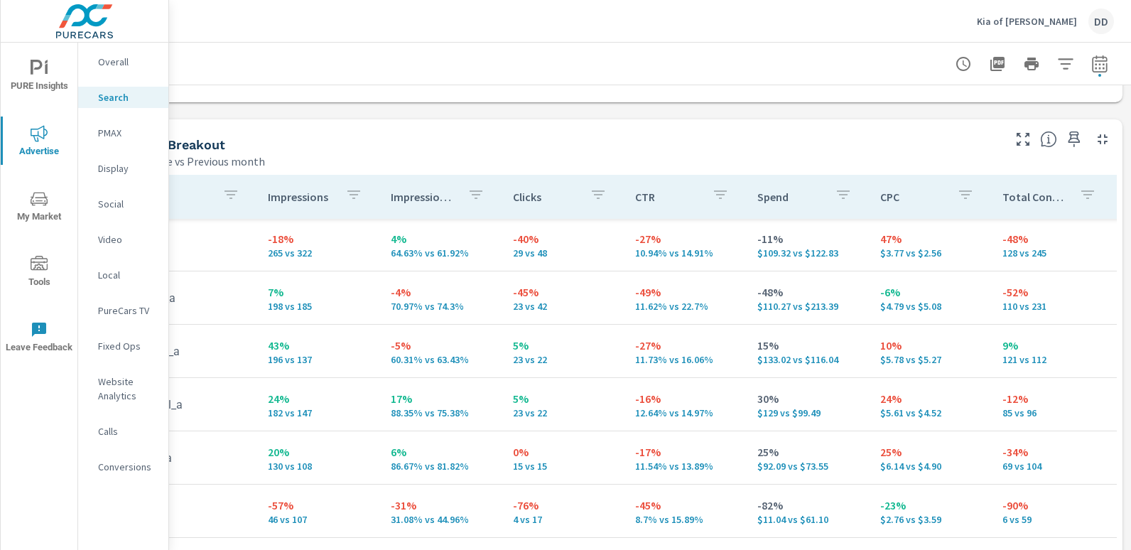
click at [1092, 23] on div "DD" at bounding box center [1102, 22] width 26 height 26
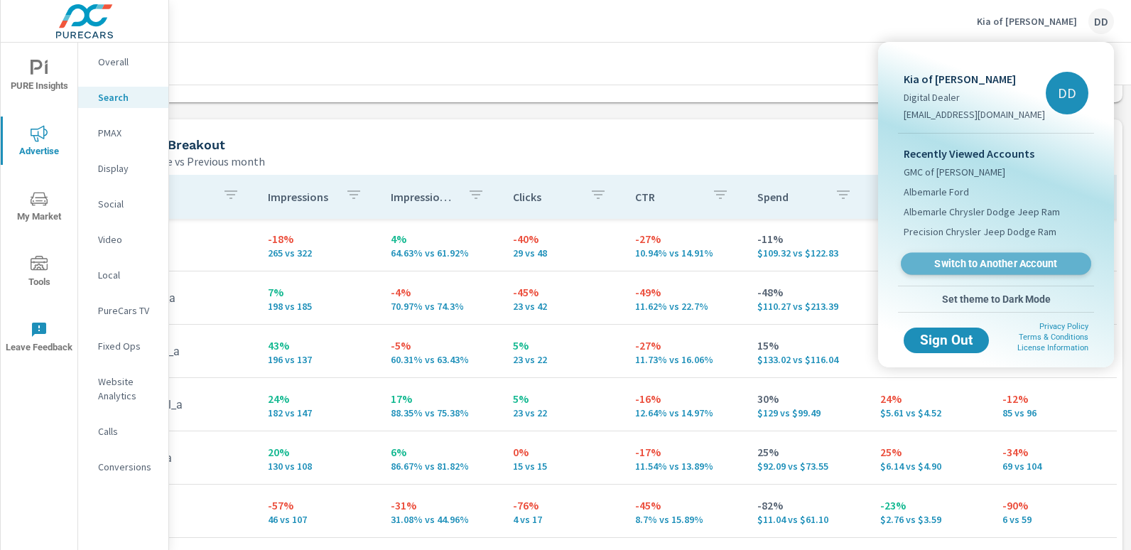
click at [999, 255] on link "Switch to Another Account" at bounding box center [996, 264] width 190 height 22
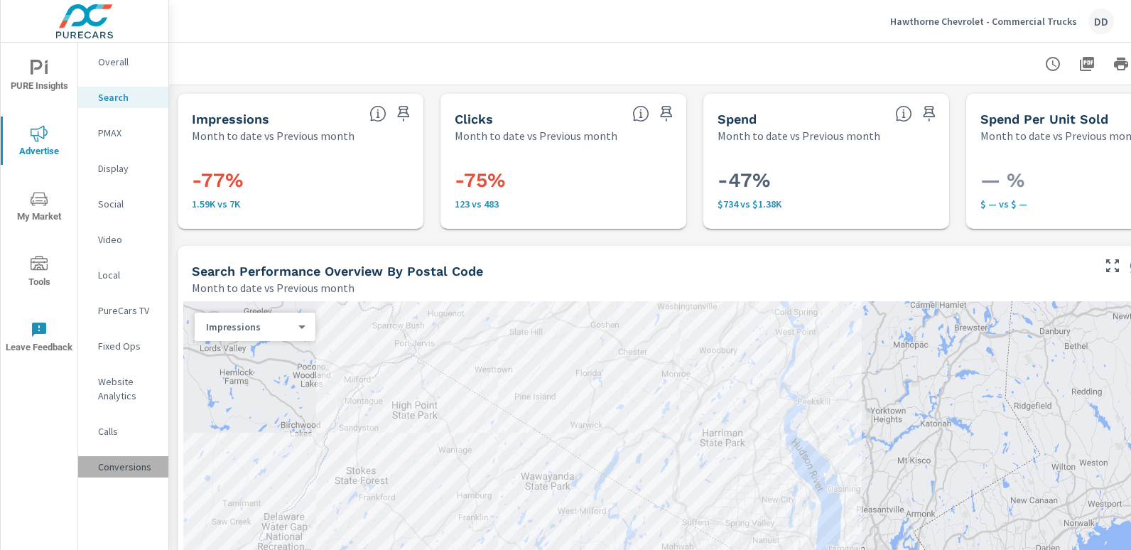
click at [117, 469] on p "Conversions" at bounding box center [127, 467] width 59 height 14
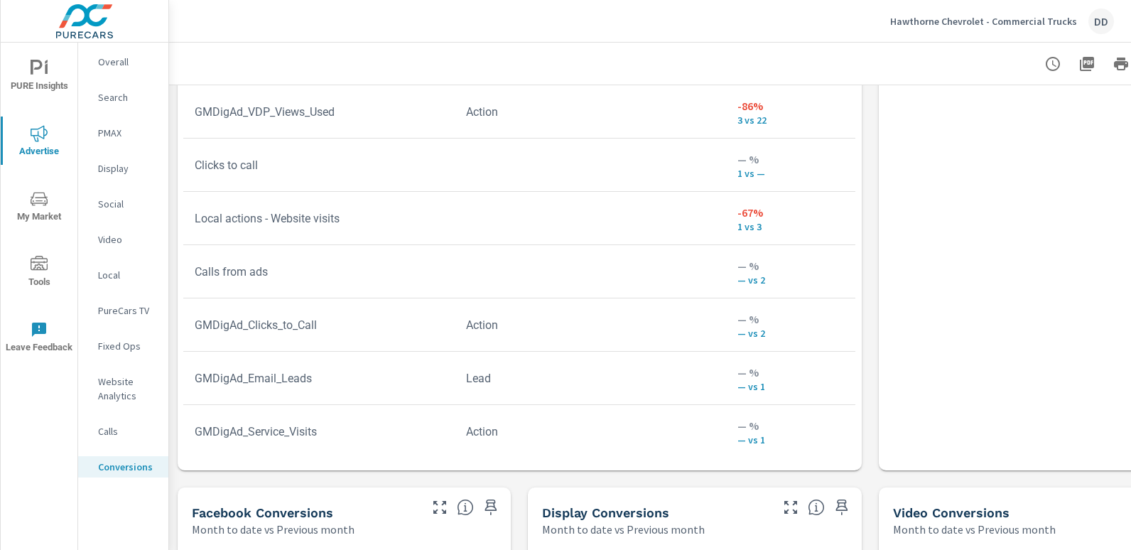
scroll to position [978, 0]
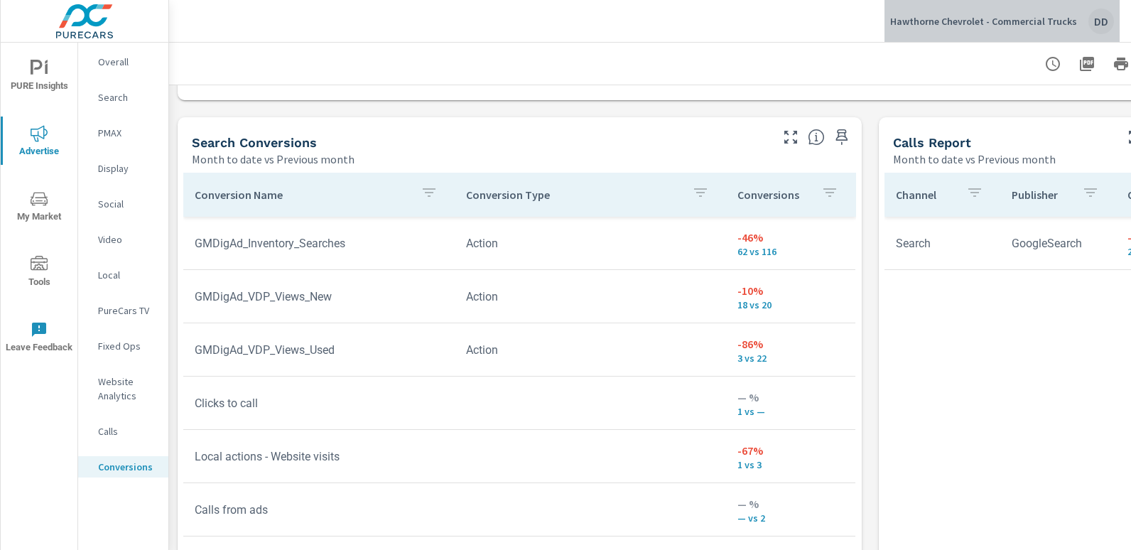
click at [1099, 23] on div "DD" at bounding box center [1102, 22] width 26 height 26
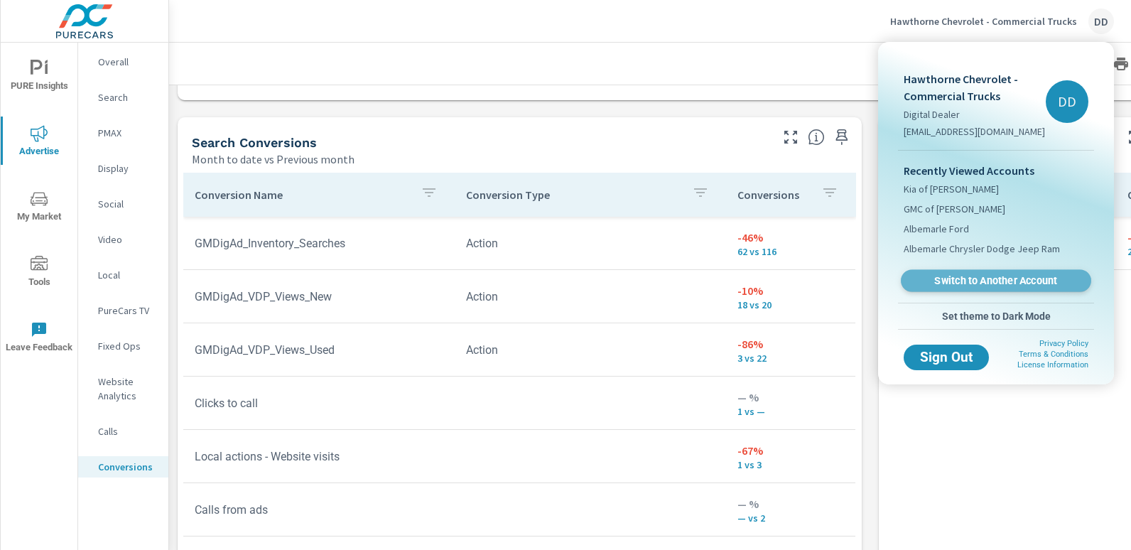
click at [982, 274] on span "Switch to Another Account" at bounding box center [996, 281] width 174 height 14
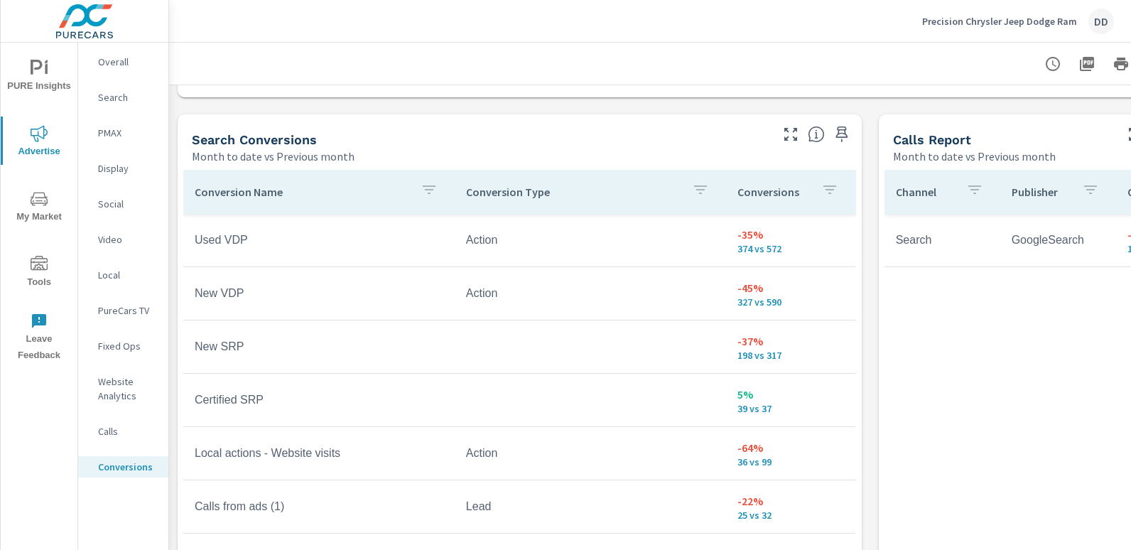
scroll to position [758, 0]
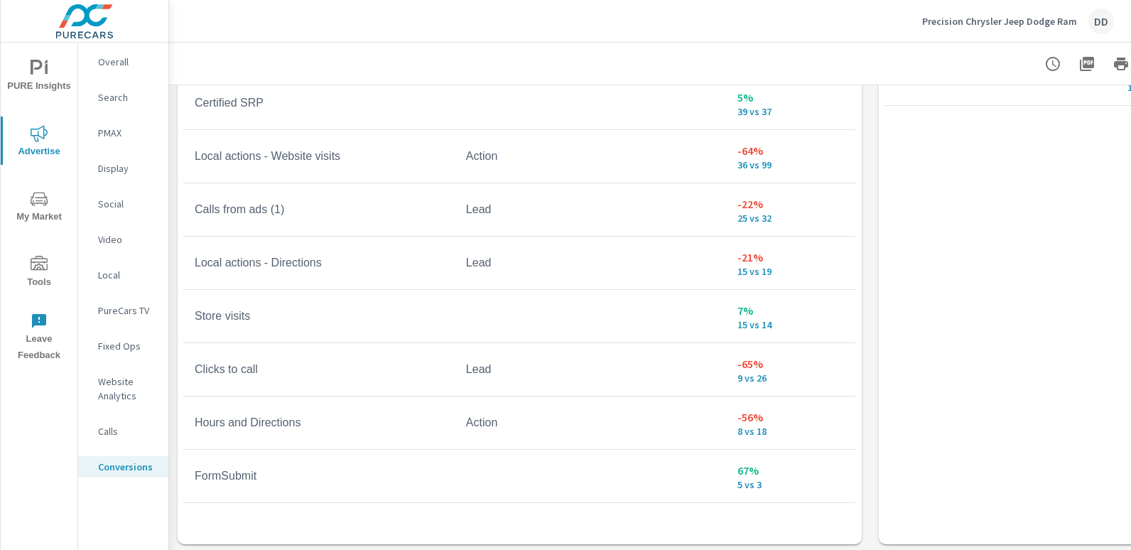
scroll to position [910, 0]
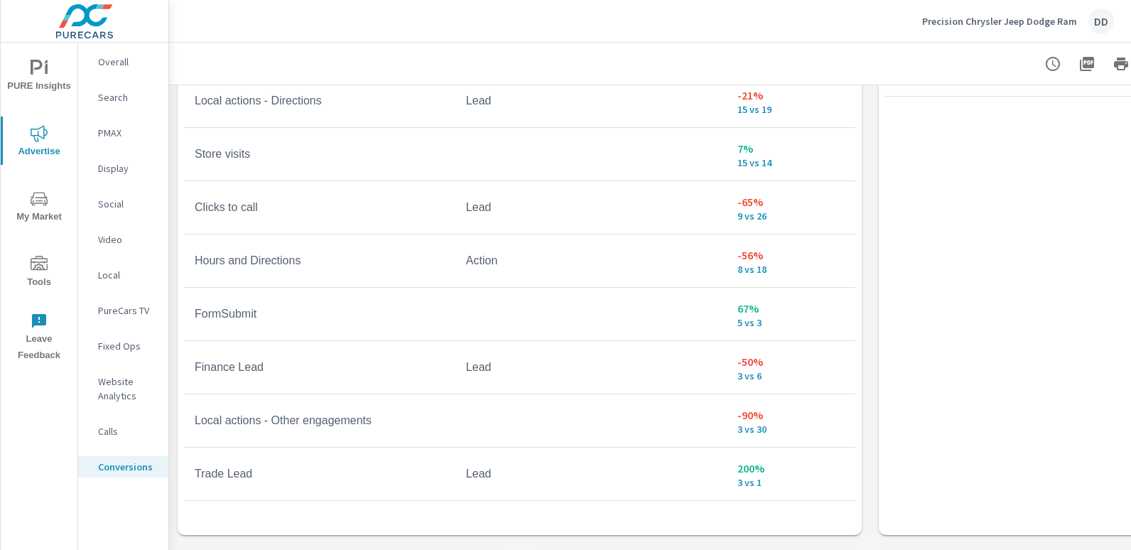
scroll to position [461, 0]
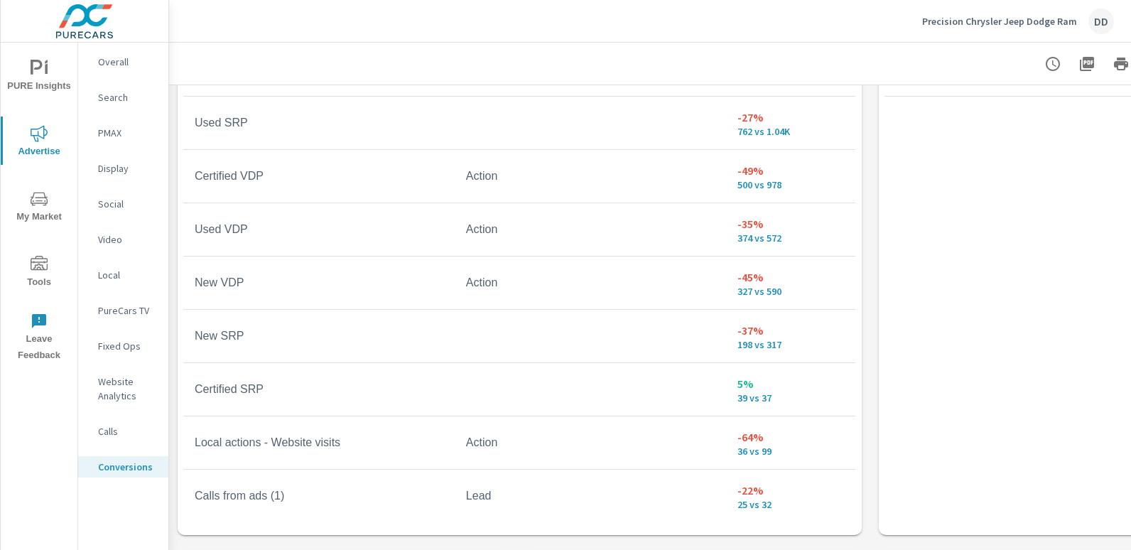
scroll to position [52, 0]
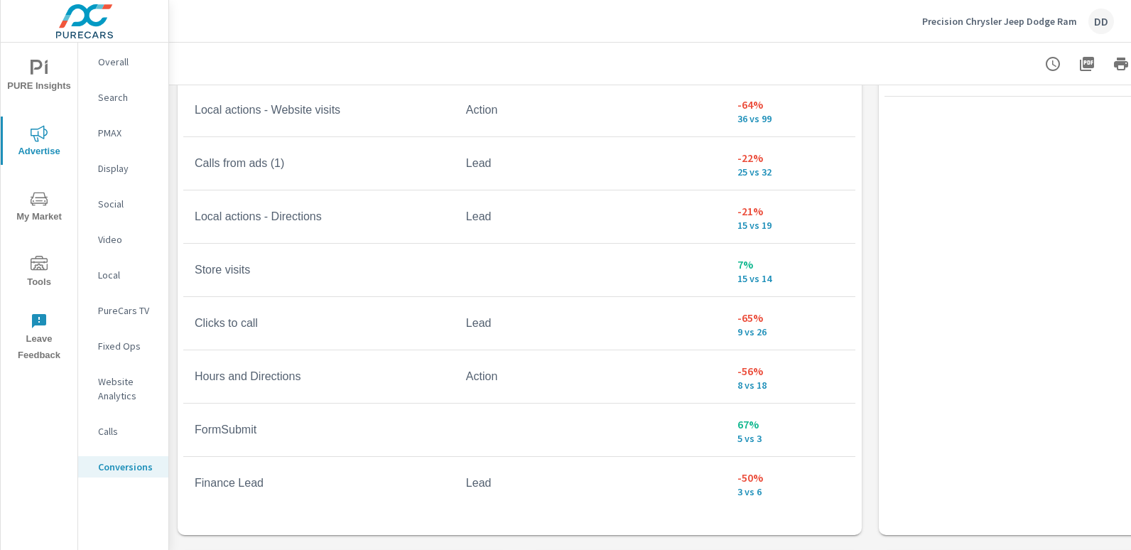
scroll to position [334, 0]
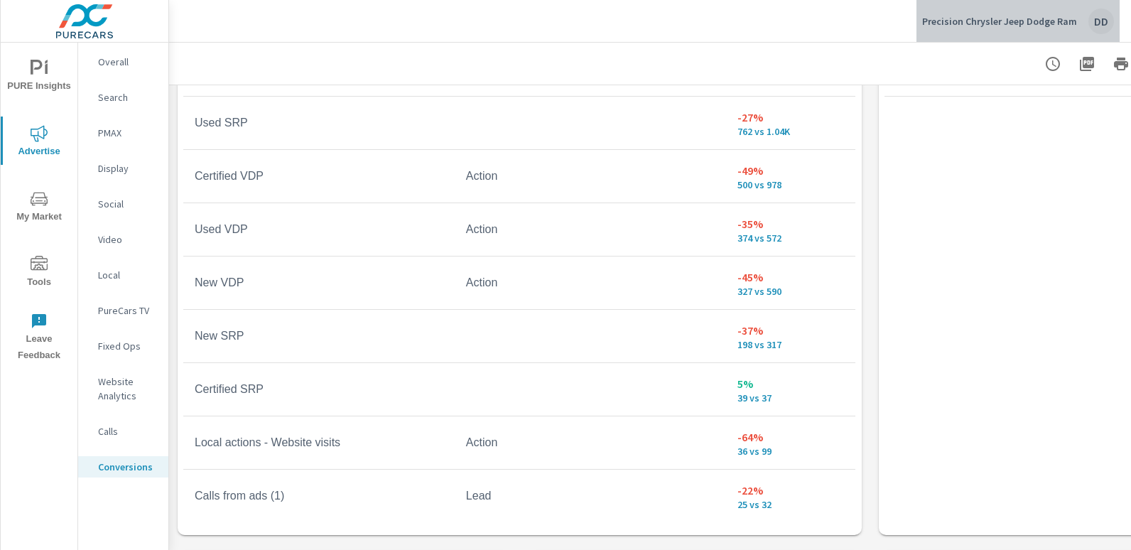
click at [1103, 22] on div "DD" at bounding box center [1102, 22] width 26 height 26
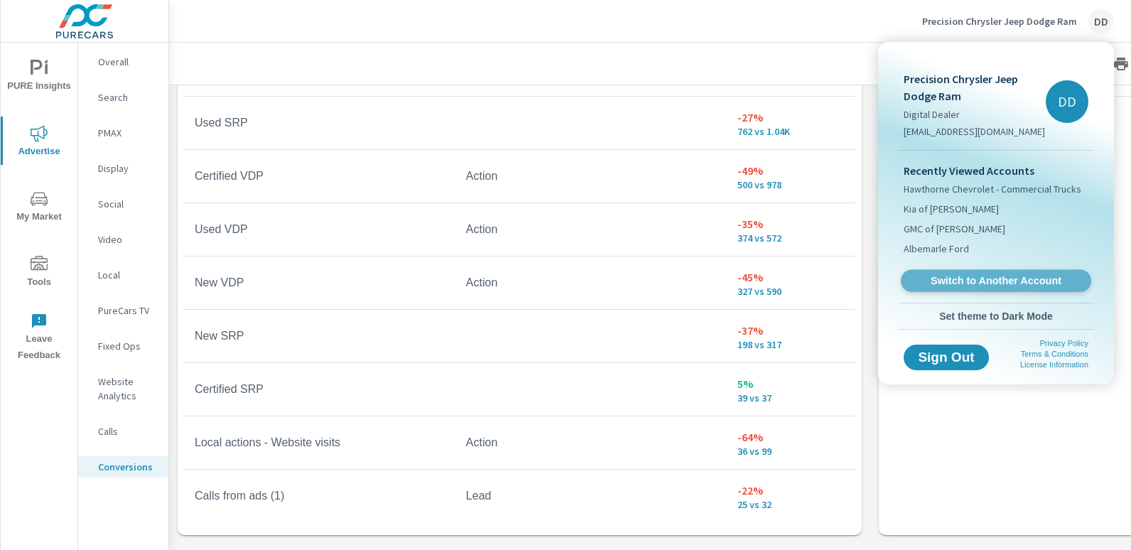
click at [991, 275] on span "Switch to Another Account" at bounding box center [996, 281] width 174 height 14
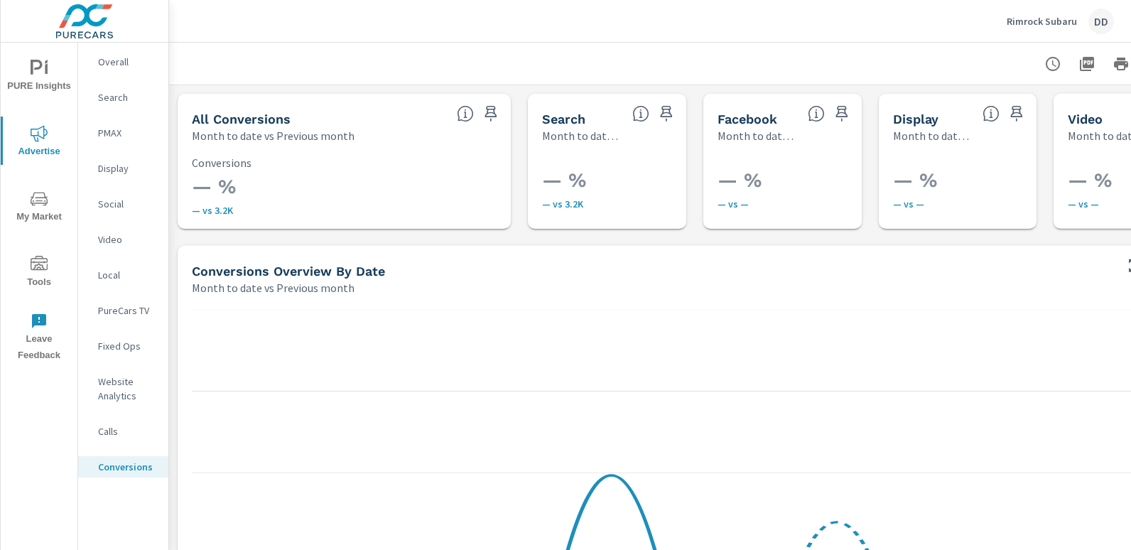
scroll to position [451, 0]
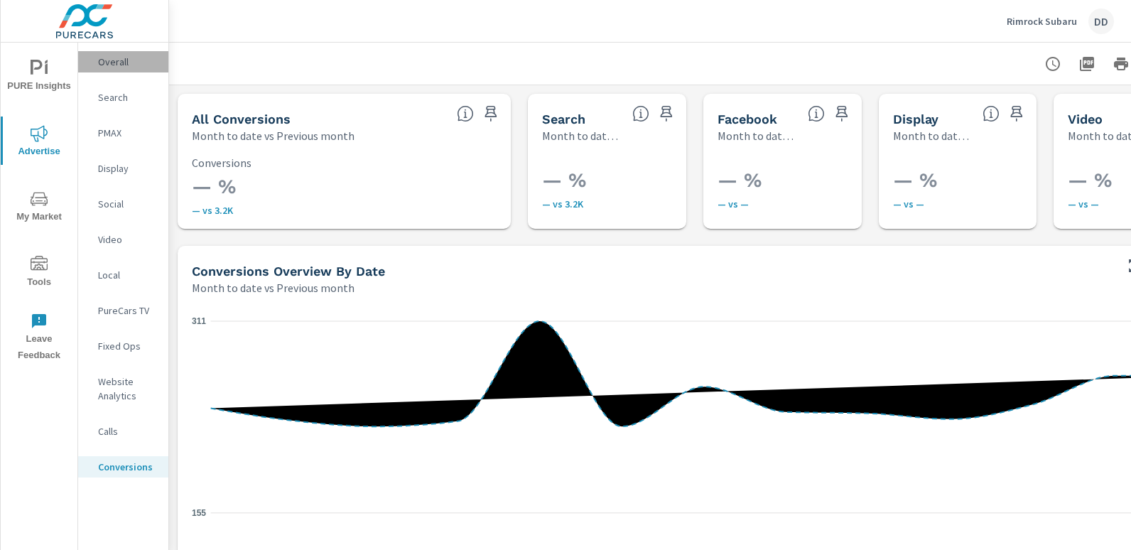
click at [140, 53] on div "Overall" at bounding box center [123, 61] width 90 height 21
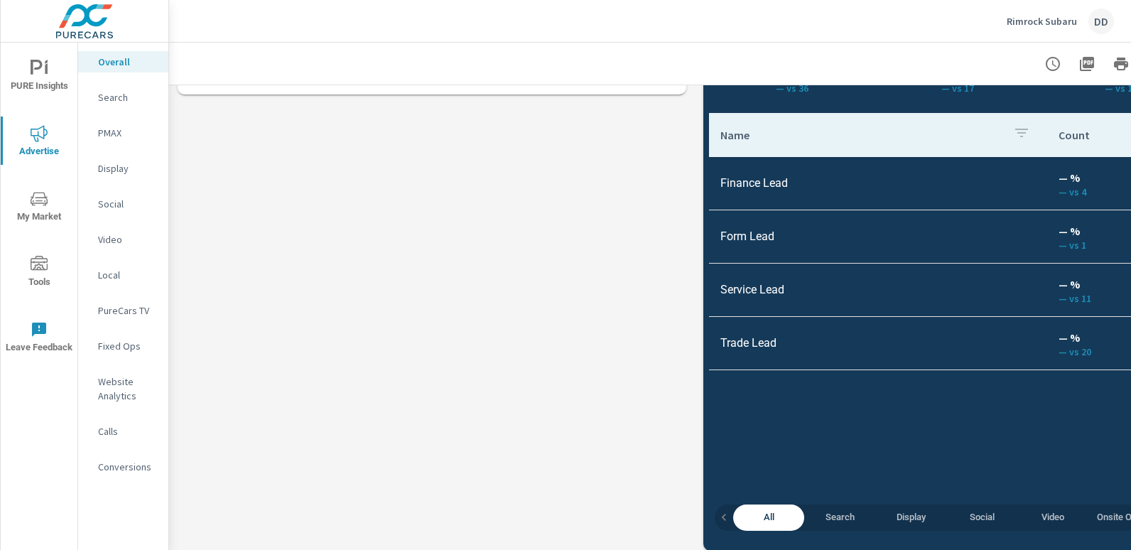
scroll to position [2131, 0]
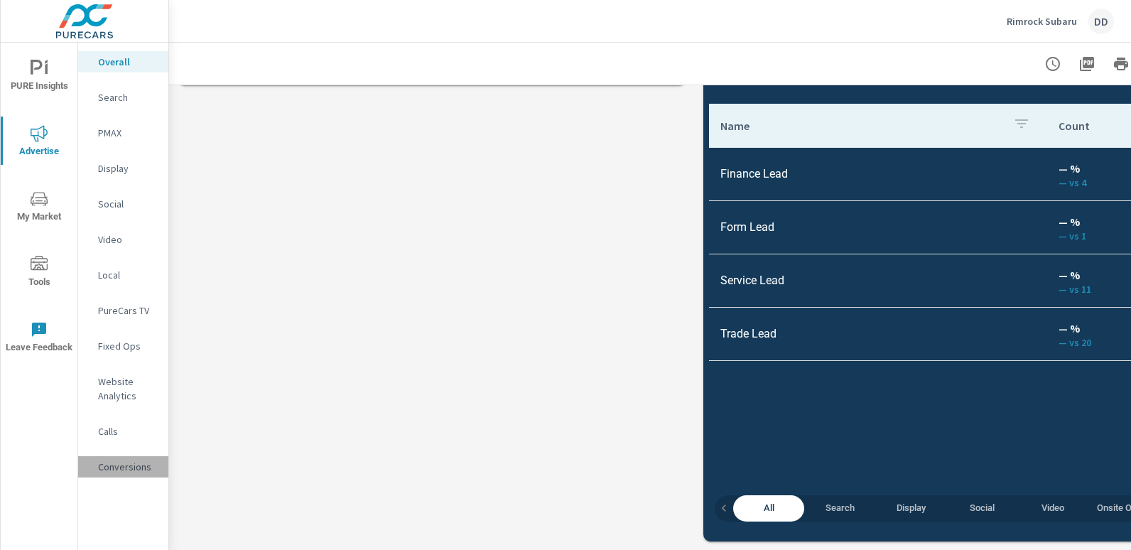
click at [119, 461] on p "Conversions" at bounding box center [127, 467] width 59 height 14
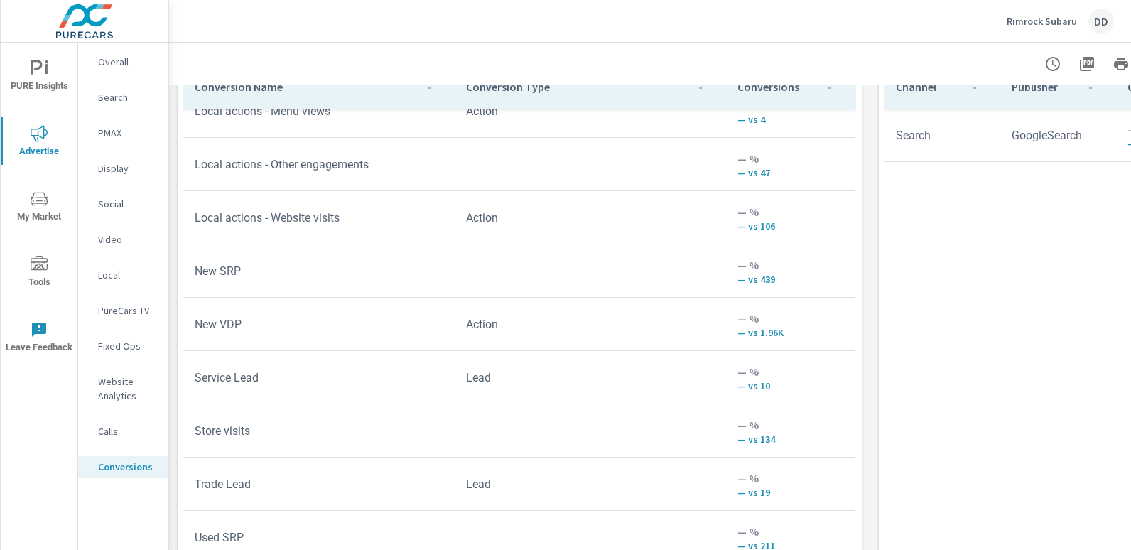
scroll to position [790, 0]
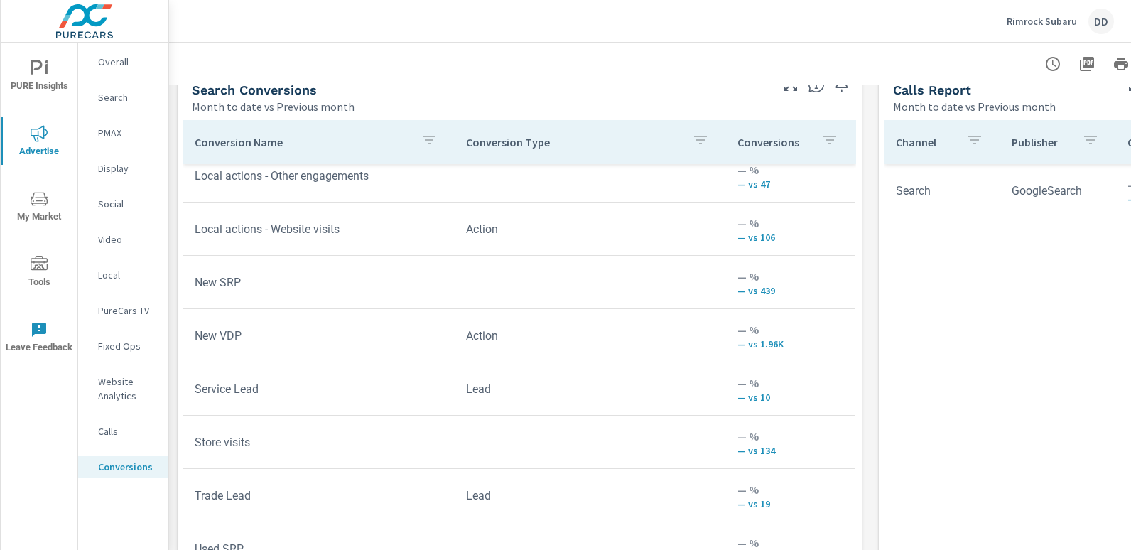
scroll to position [124, 0]
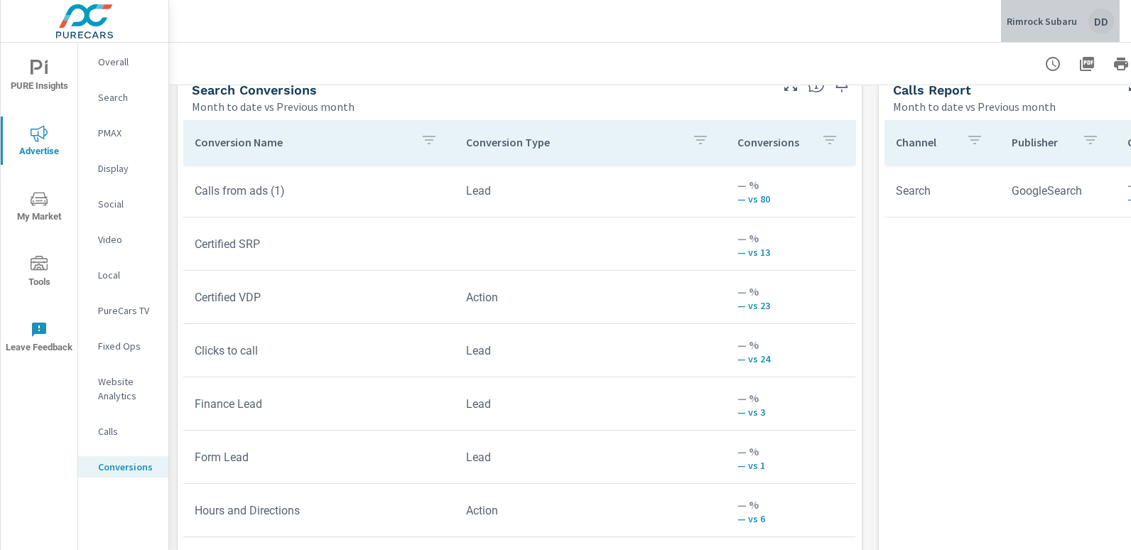
click at [1106, 29] on div "DD" at bounding box center [1102, 22] width 26 height 26
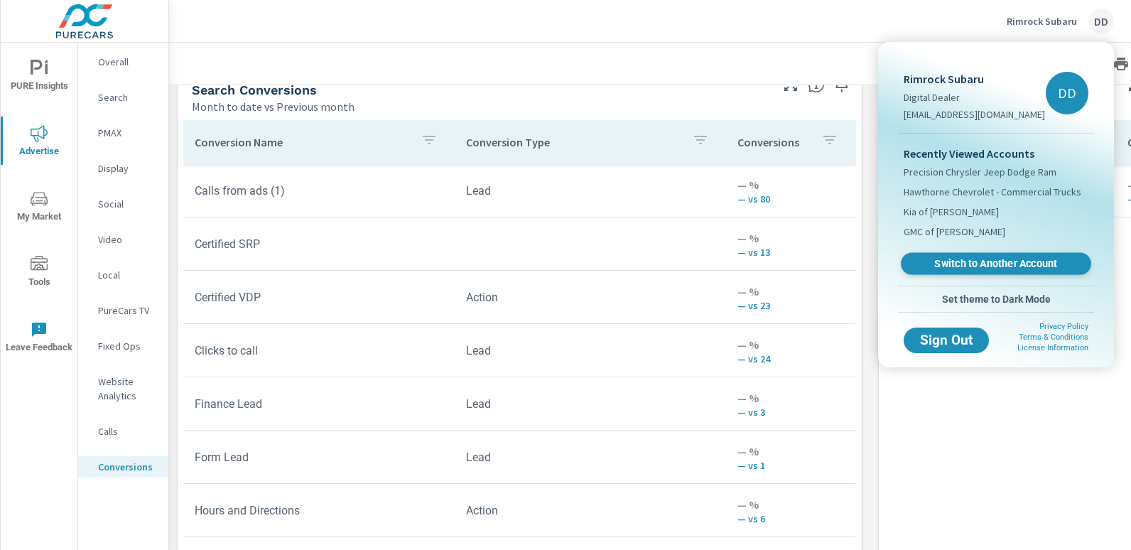
click at [974, 257] on span "Switch to Another Account" at bounding box center [996, 264] width 174 height 14
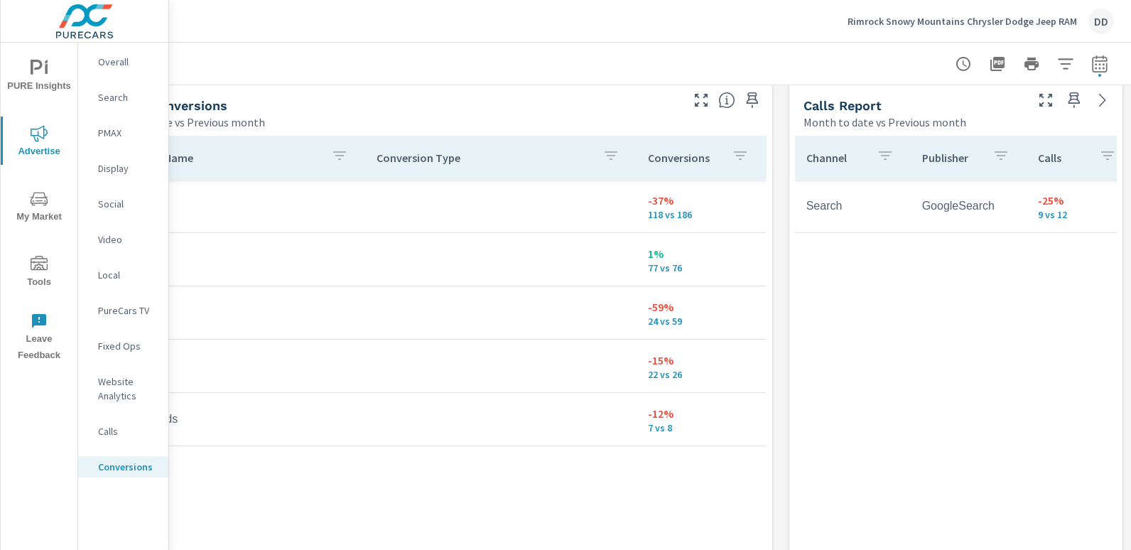
scroll to position [774, 0]
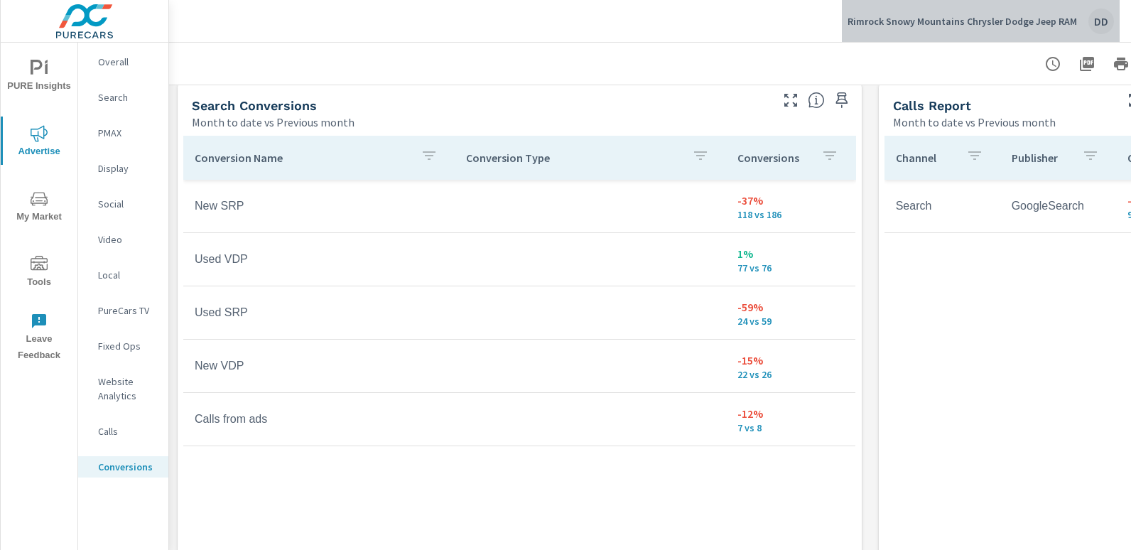
click at [1102, 21] on div "DD" at bounding box center [1102, 22] width 26 height 26
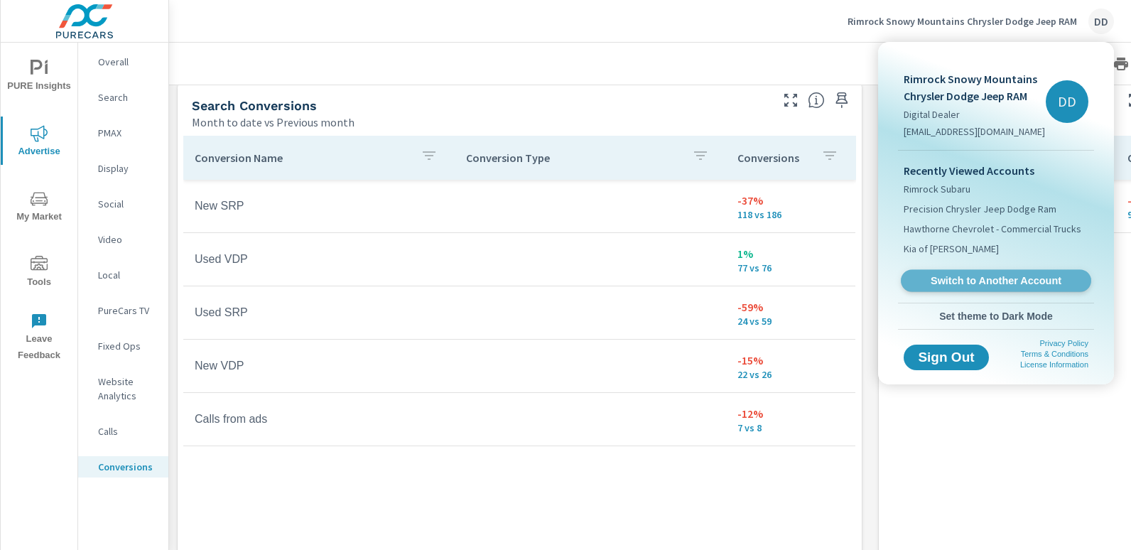
click at [989, 274] on span "Switch to Another Account" at bounding box center [996, 281] width 174 height 14
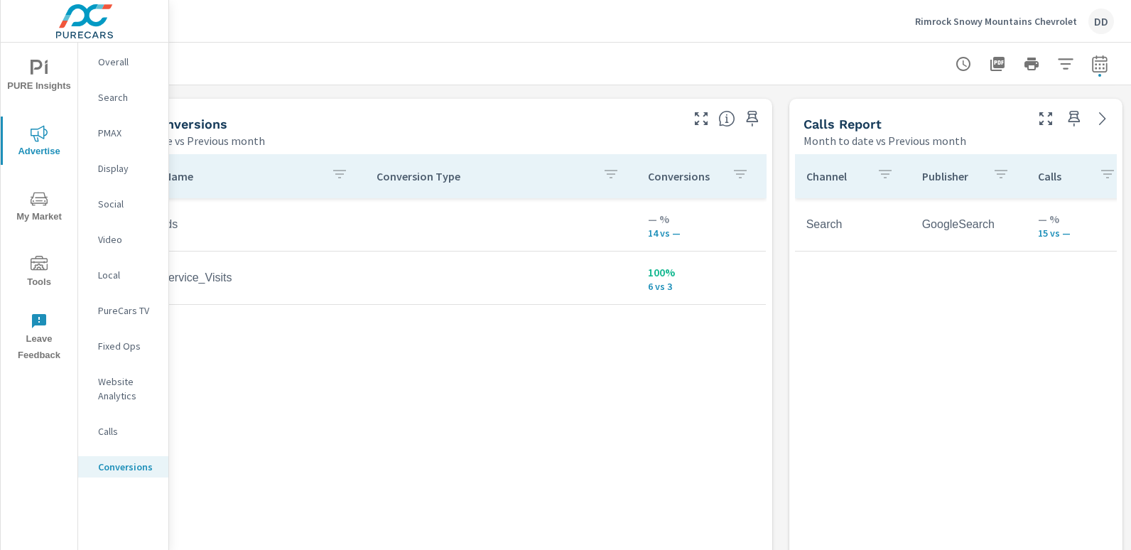
scroll to position [755, 0]
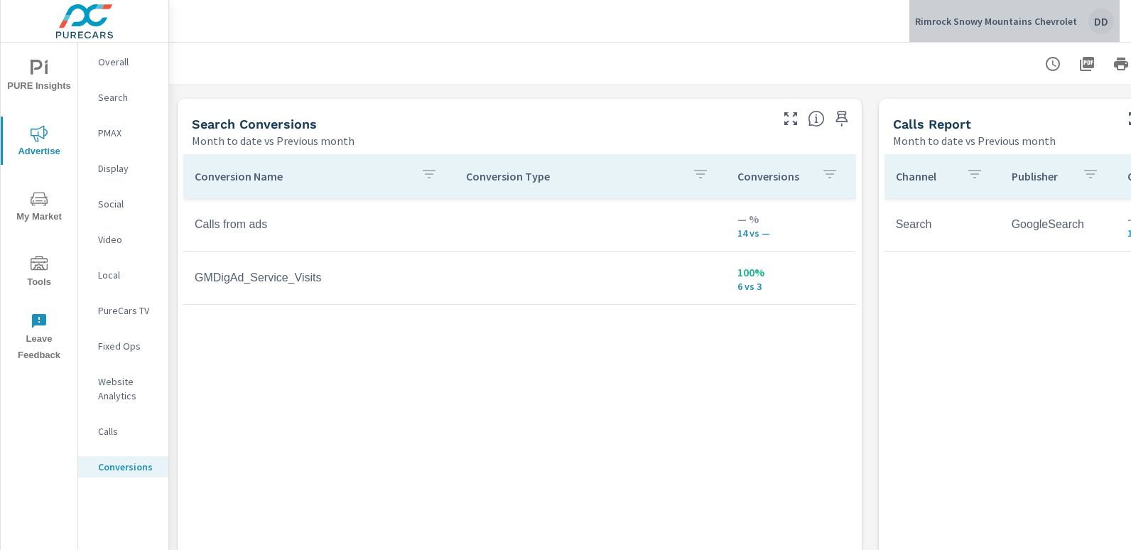
click at [1104, 22] on div "DD" at bounding box center [1102, 22] width 26 height 26
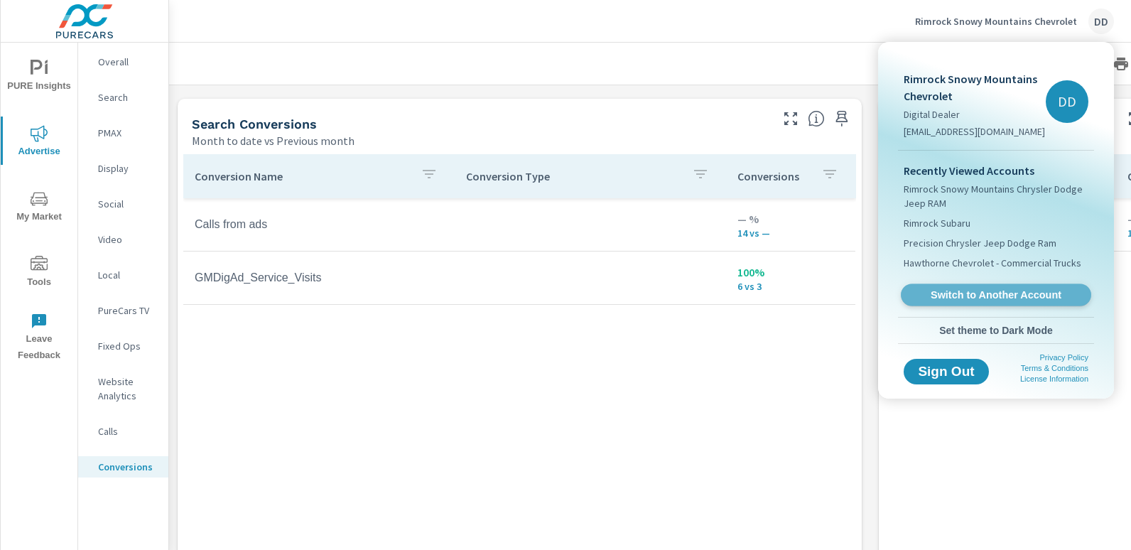
click at [1023, 284] on link "Switch to Another Account" at bounding box center [996, 295] width 190 height 22
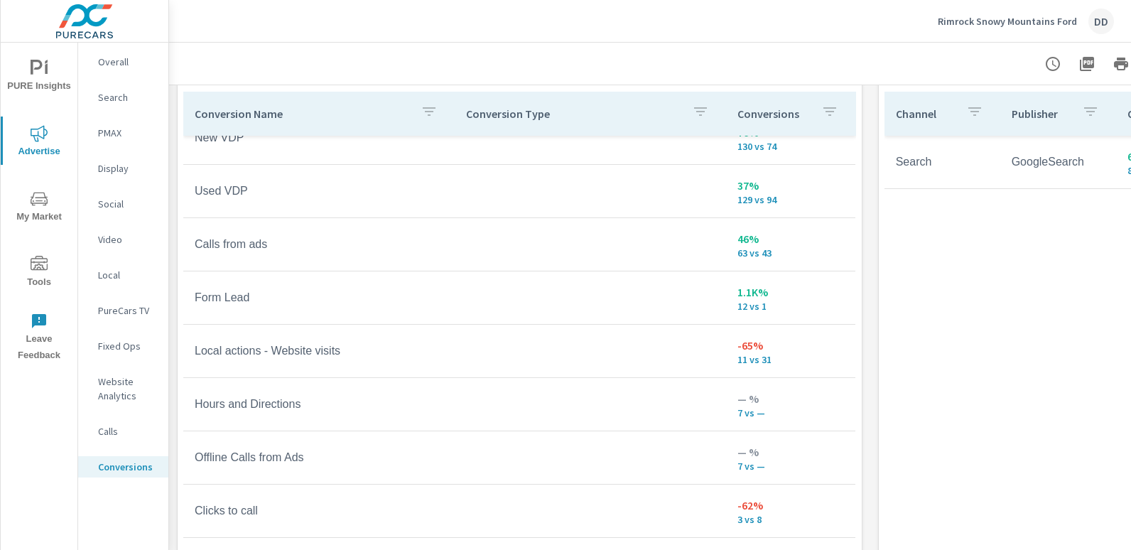
scroll to position [821, 0]
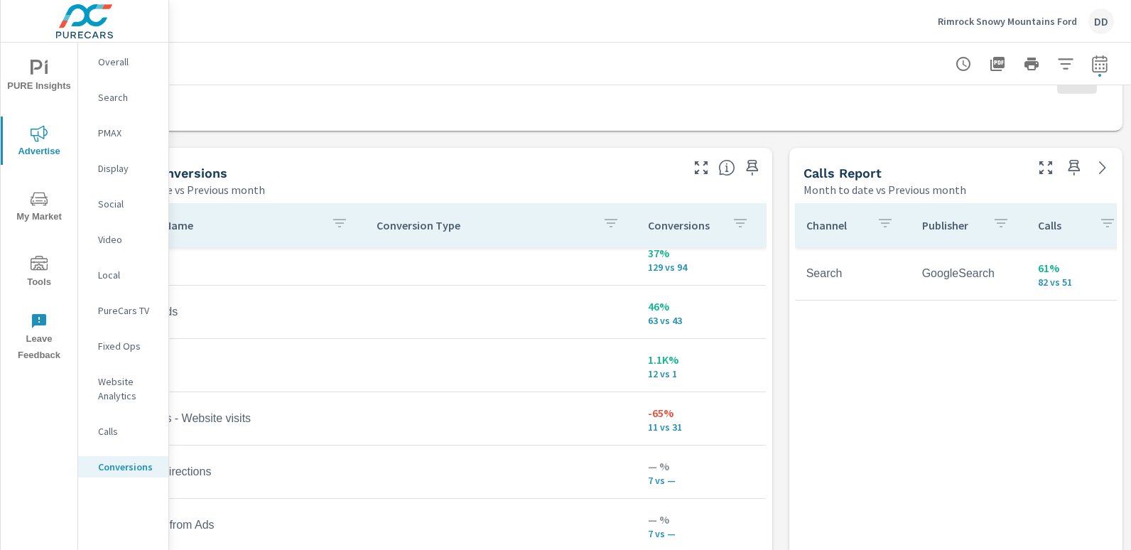
scroll to position [704, 100]
